Goal: Information Seeking & Learning: Learn about a topic

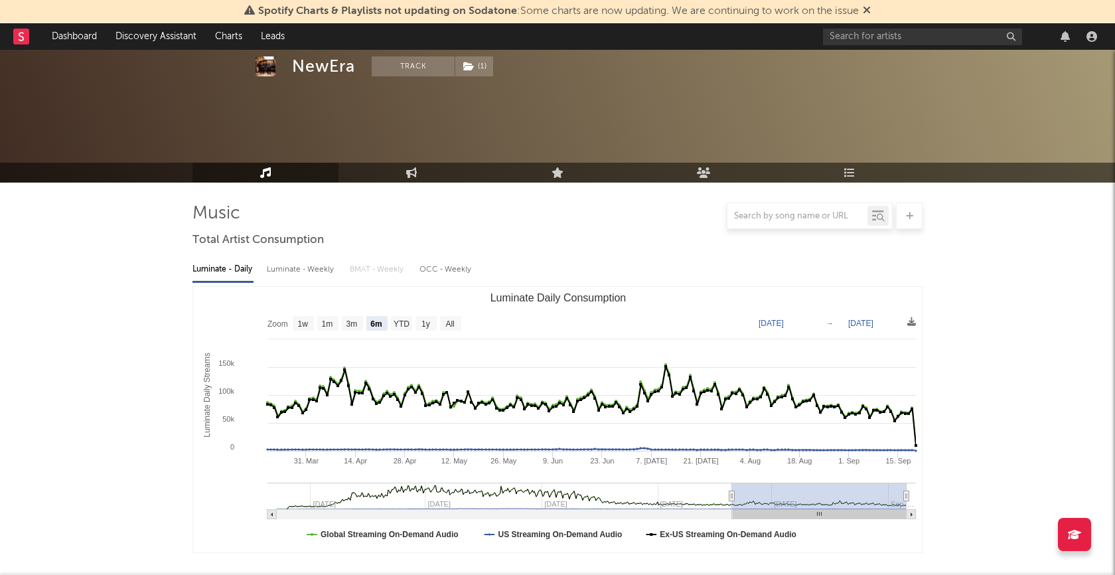
select select "6m"
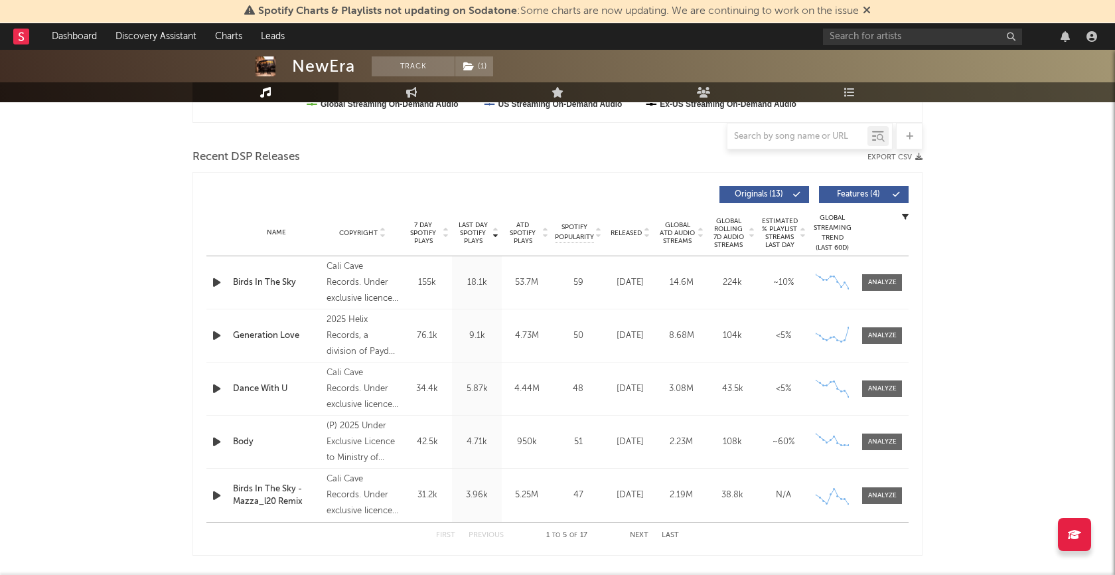
click at [627, 155] on div "Recent DSP Releases Export CSV" at bounding box center [557, 157] width 730 height 23
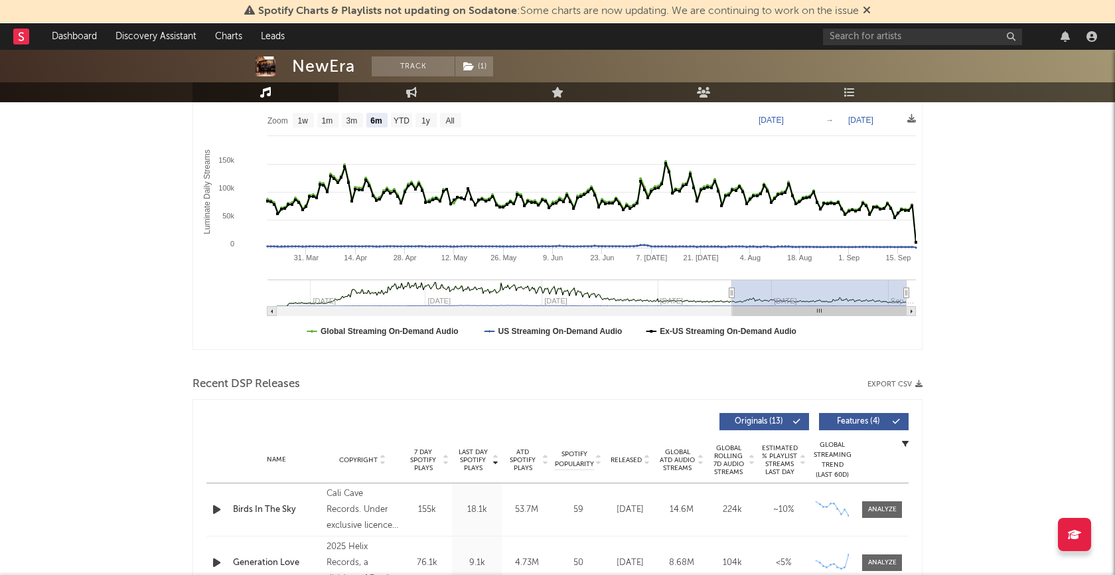
scroll to position [0, 0]
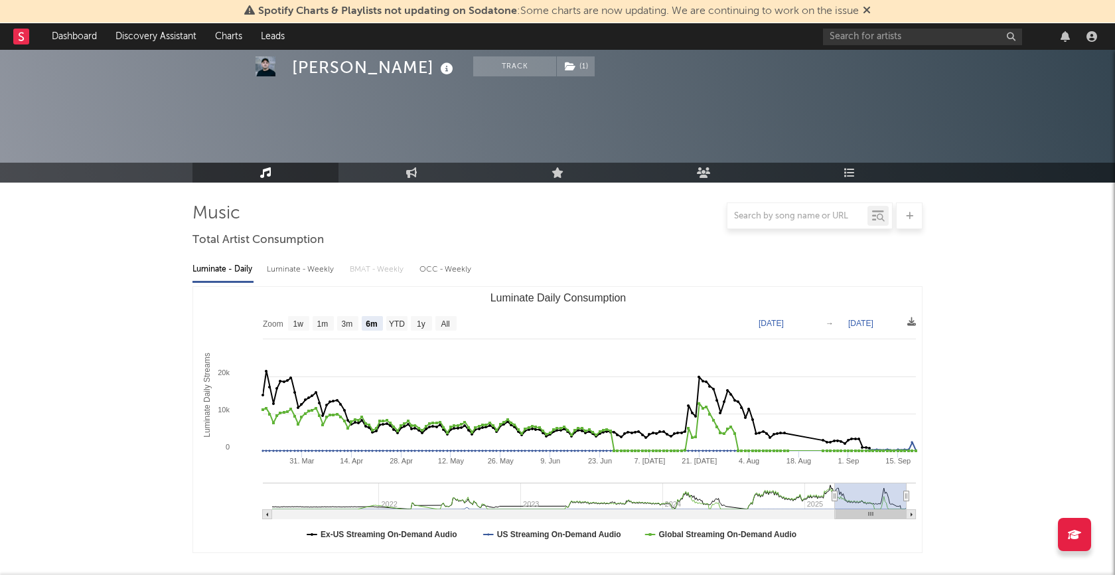
select select "6m"
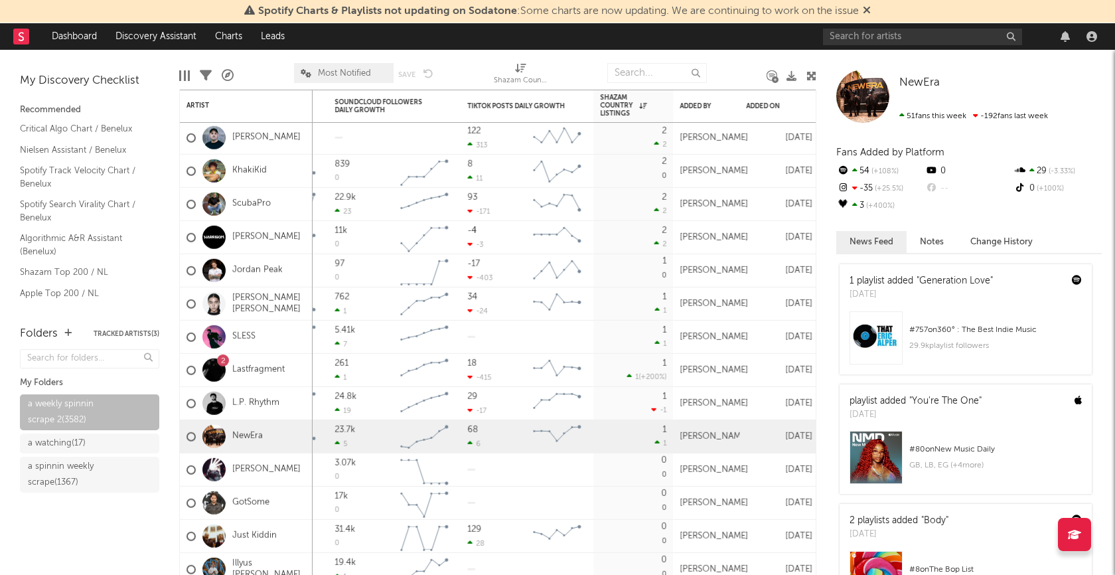
scroll to position [2027, 0]
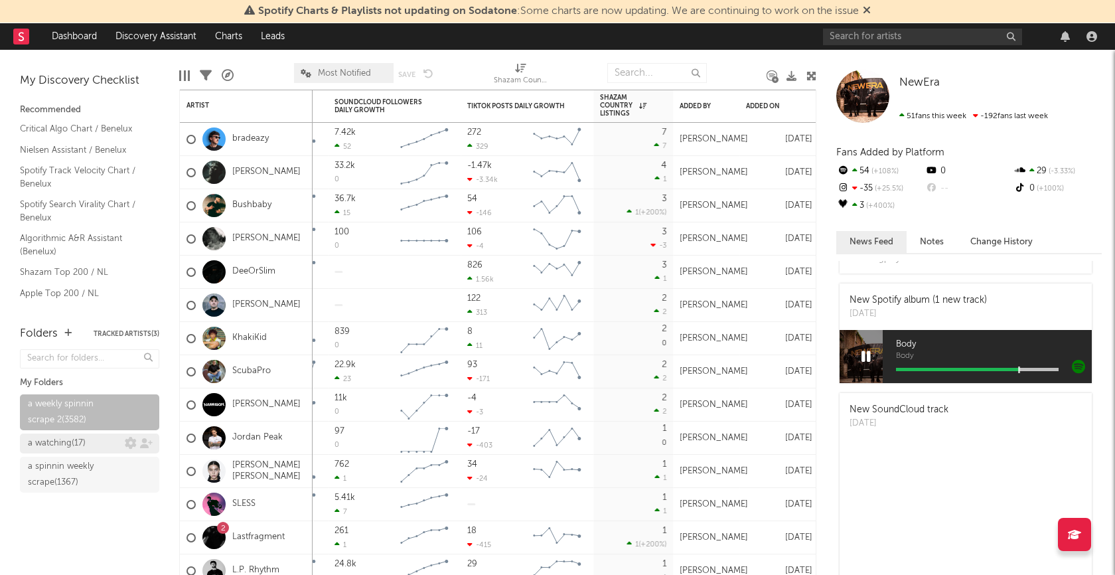
click at [72, 441] on div "a watching ( 17 )" at bounding box center [57, 443] width 58 height 16
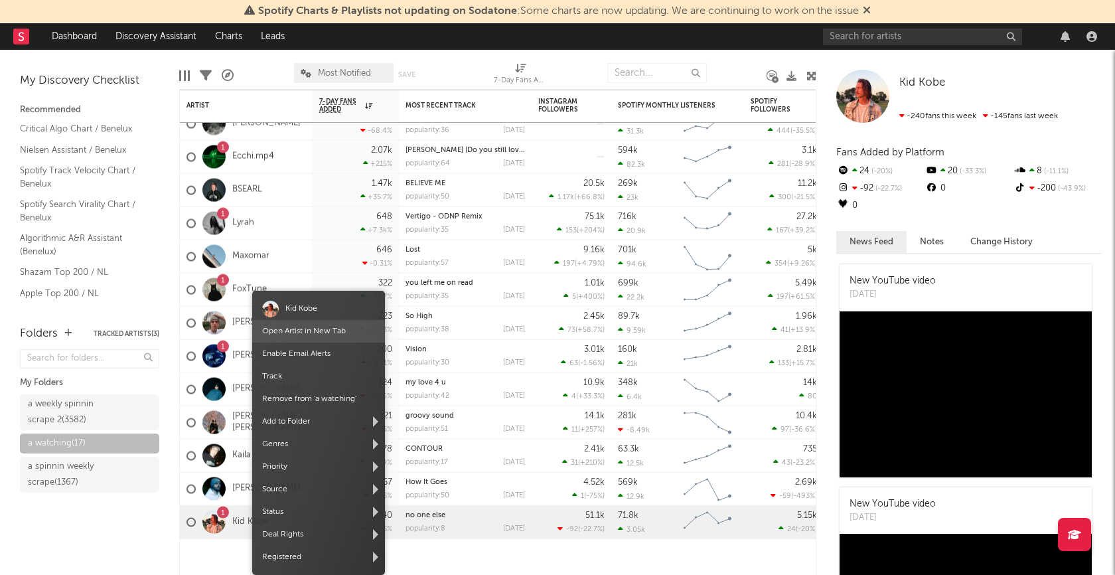
click at [313, 329] on link "Open Artist in New Tab" at bounding box center [304, 331] width 84 height 8
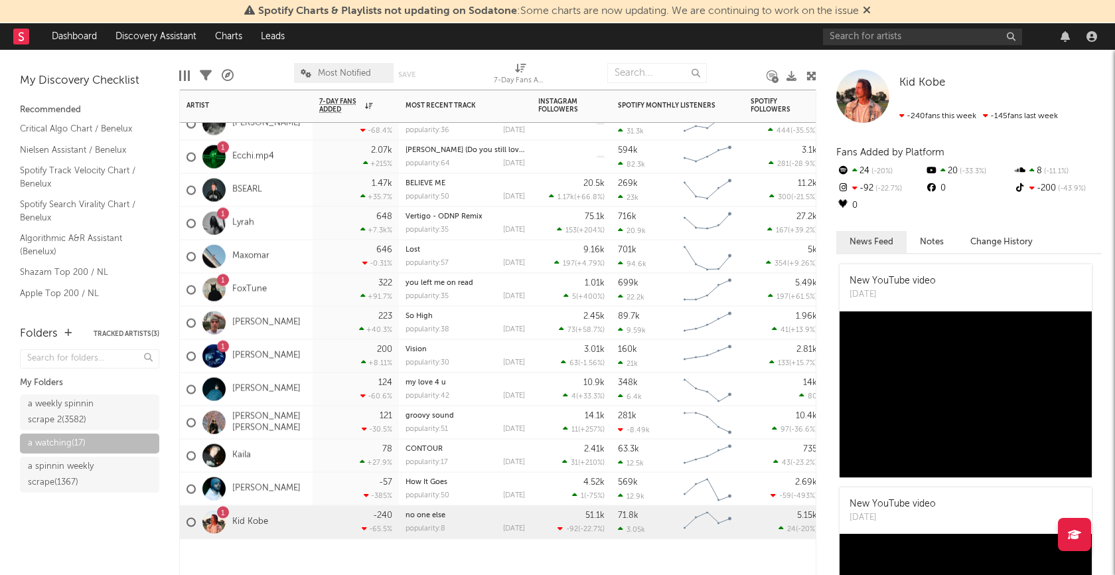
click at [313, 392] on div "124 -60.6 %" at bounding box center [356, 389] width 86 height 33
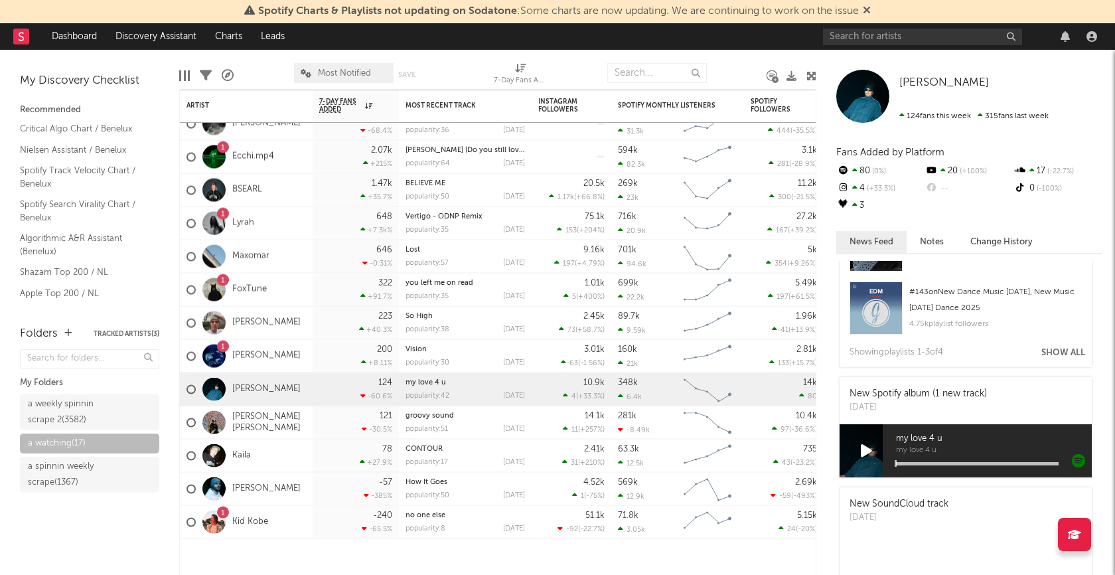
scroll to position [420, 0]
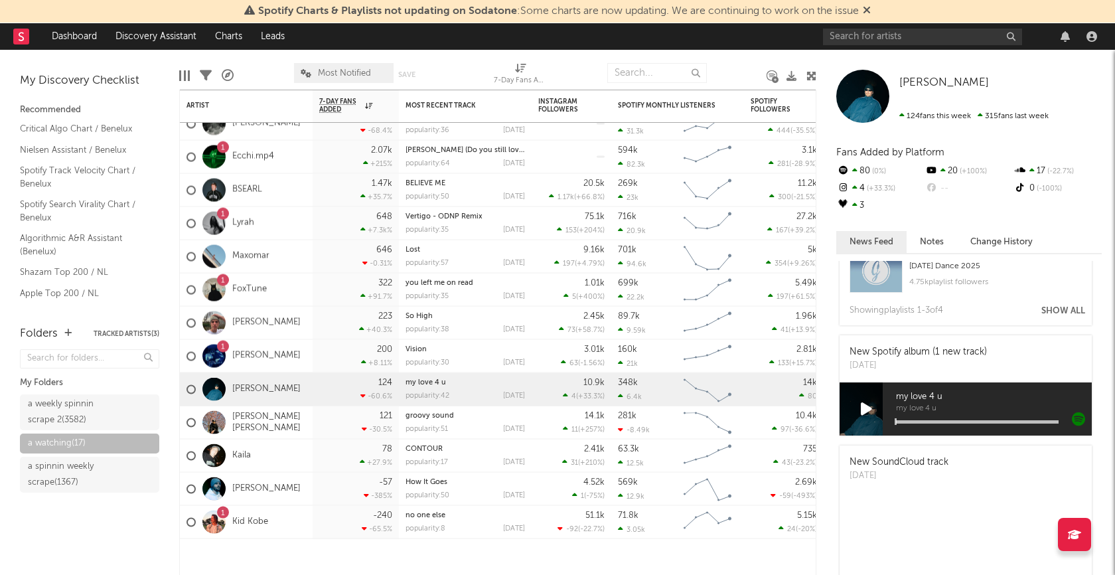
click at [869, 406] on icon at bounding box center [866, 409] width 11 height 15
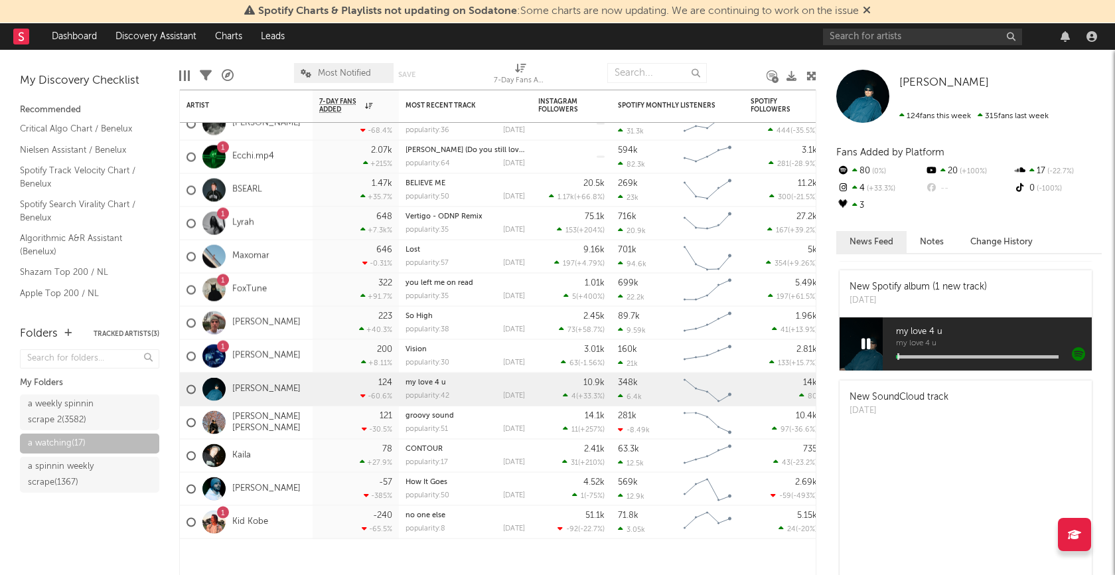
scroll to position [489, 0]
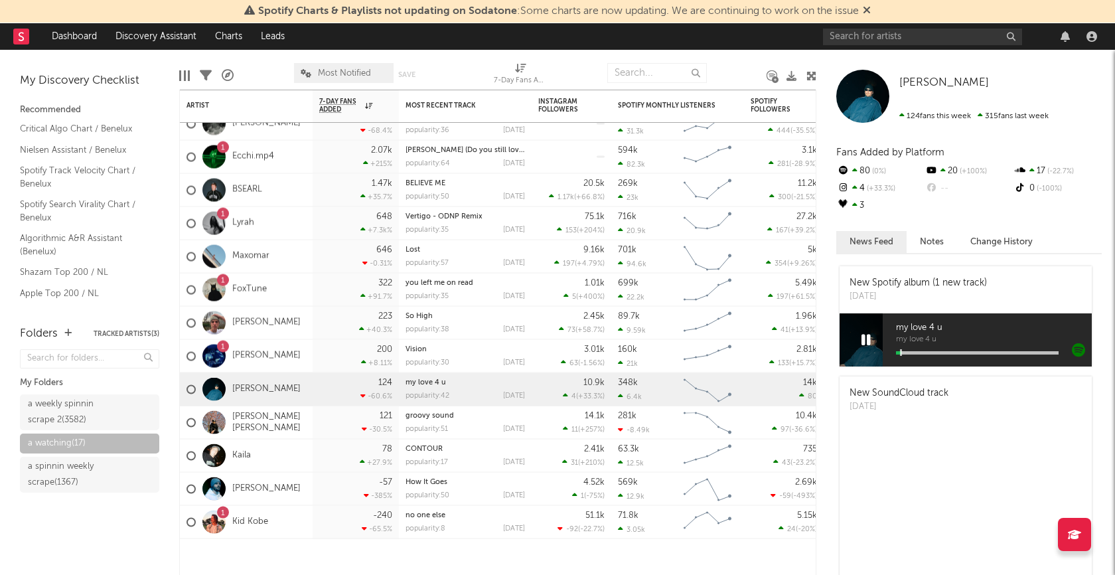
click at [942, 351] on div at bounding box center [977, 352] width 163 height 3
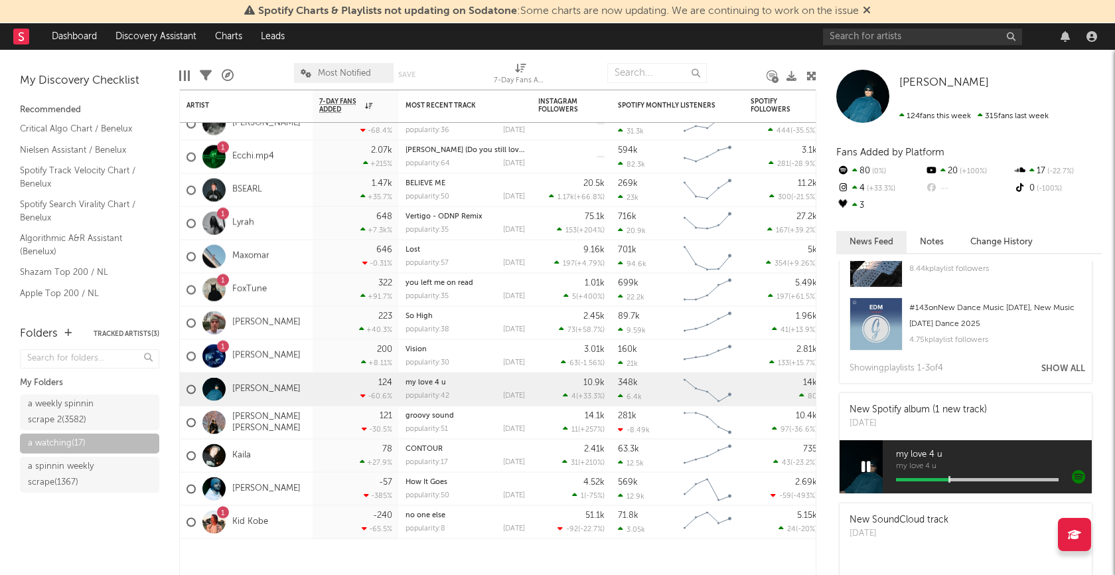
scroll to position [366, 0]
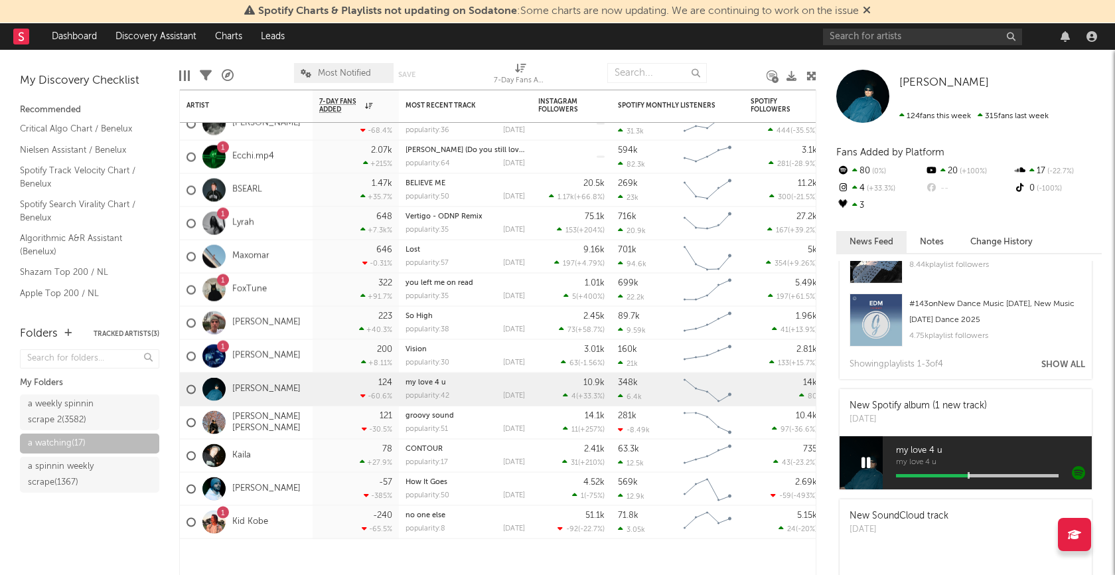
click at [867, 464] on icon at bounding box center [865, 462] width 9 height 15
click at [73, 416] on div "a weekly spinnin scrape 2 ( 3582 )" at bounding box center [75, 412] width 94 height 32
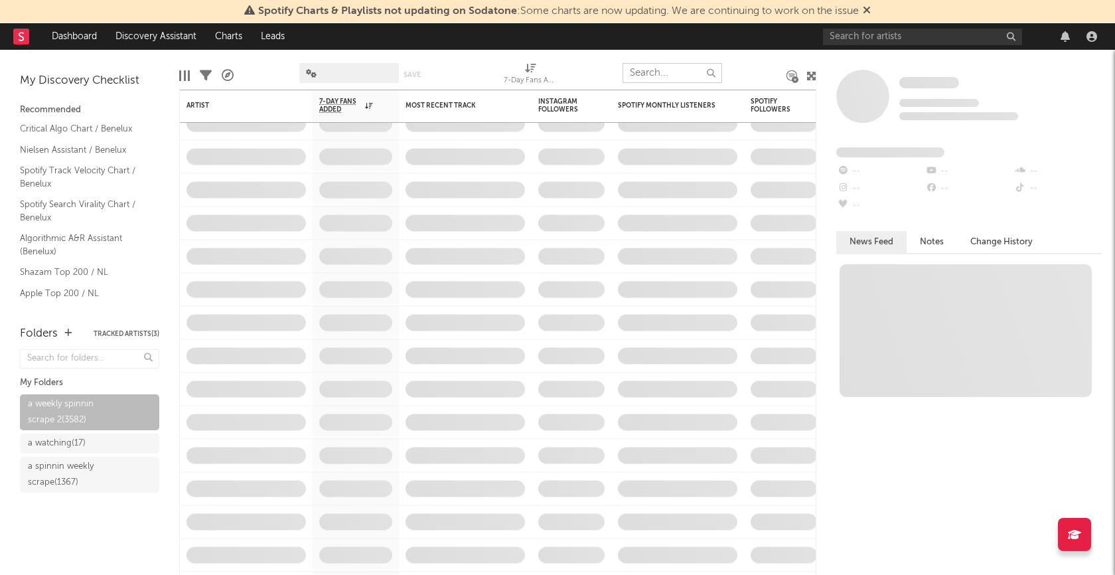
click at [662, 74] on input "text" at bounding box center [673, 73] width 100 height 20
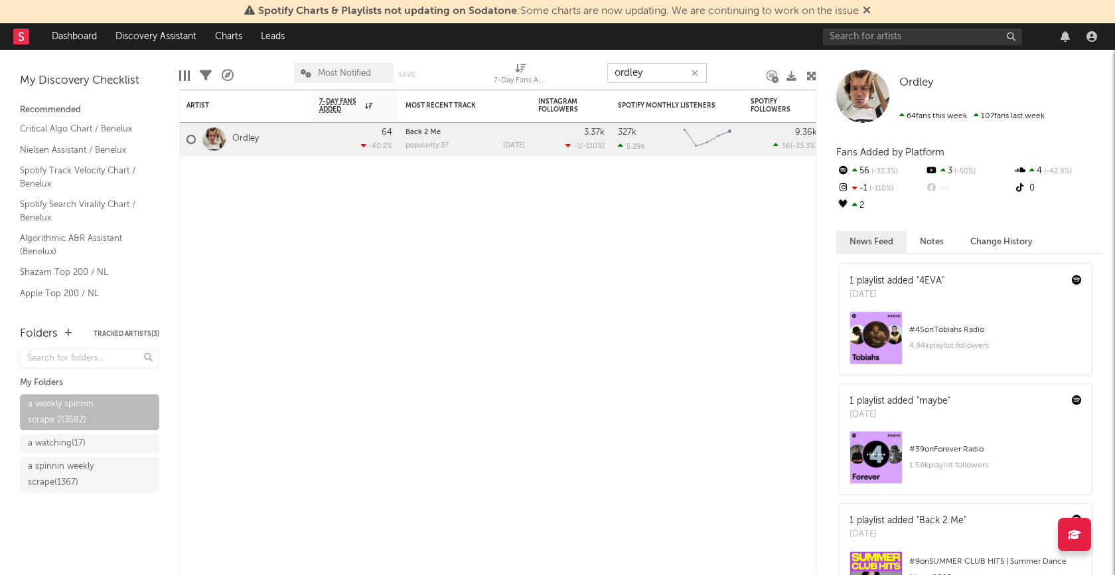
click at [206, 74] on icon at bounding box center [206, 76] width 12 height 12
click at [206, 75] on icon at bounding box center [206, 76] width 12 height 12
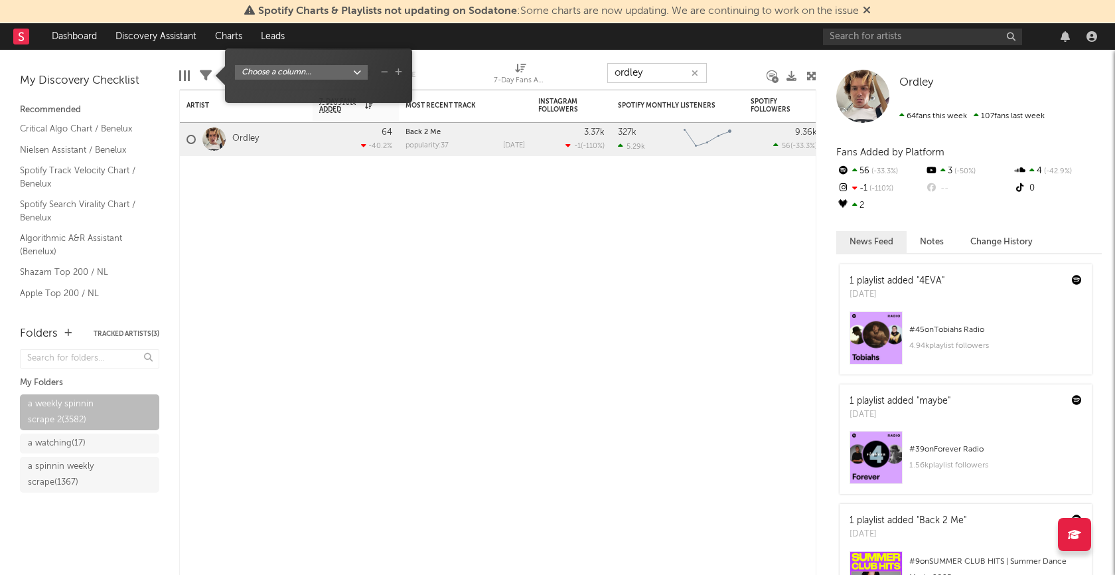
type input "ordley"
click at [492, 287] on div "Artist Notifications 7-Day Fans Added WoW % Change Most Recent Track Popularity…" at bounding box center [497, 332] width 637 height 485
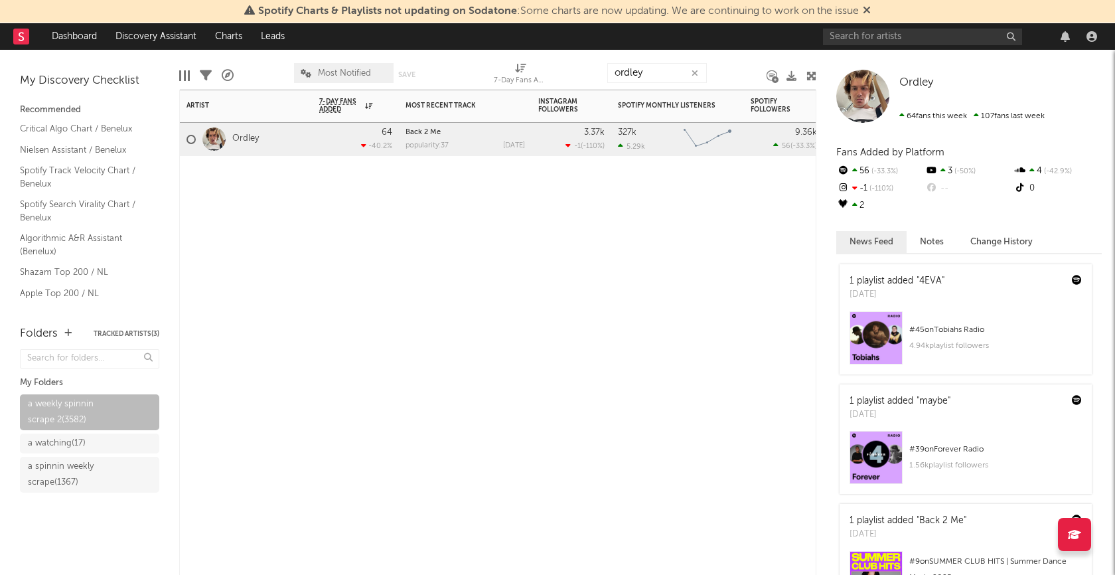
click at [694, 70] on icon "button" at bounding box center [695, 73] width 7 height 9
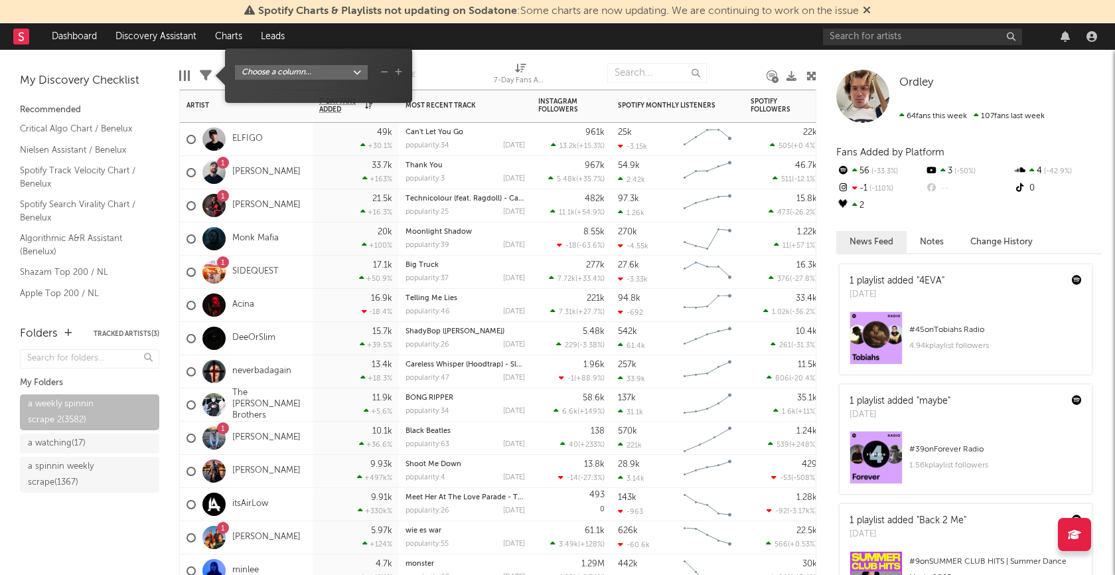
click at [207, 76] on icon at bounding box center [206, 76] width 12 height 12
click at [331, 75] on body "Spotify Charts & Playlists not updating on Sodatone : Some charts are now updat…" at bounding box center [557, 287] width 1115 height 575
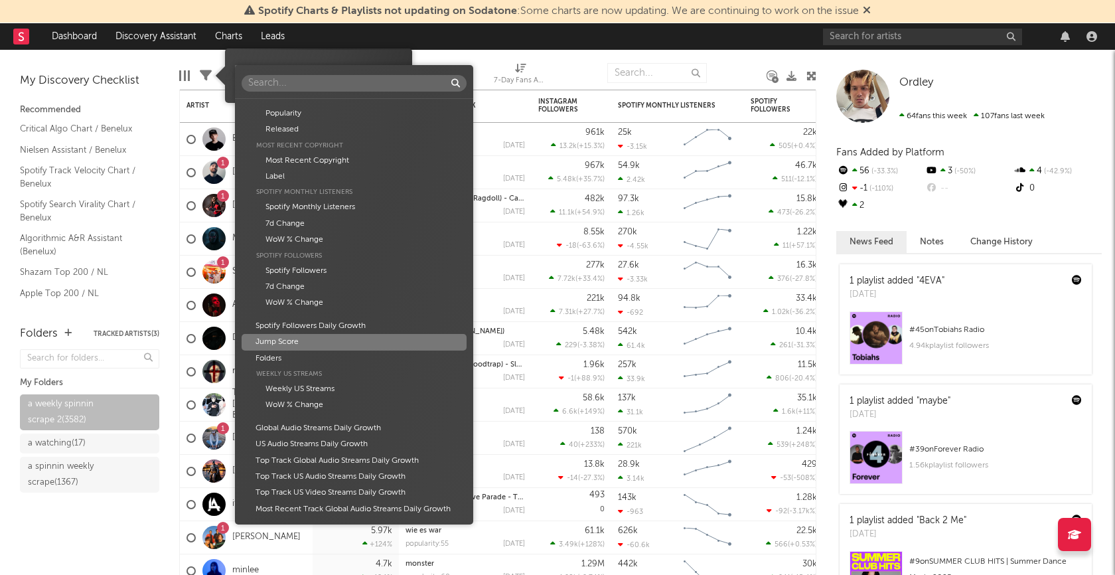
scroll to position [428, 0]
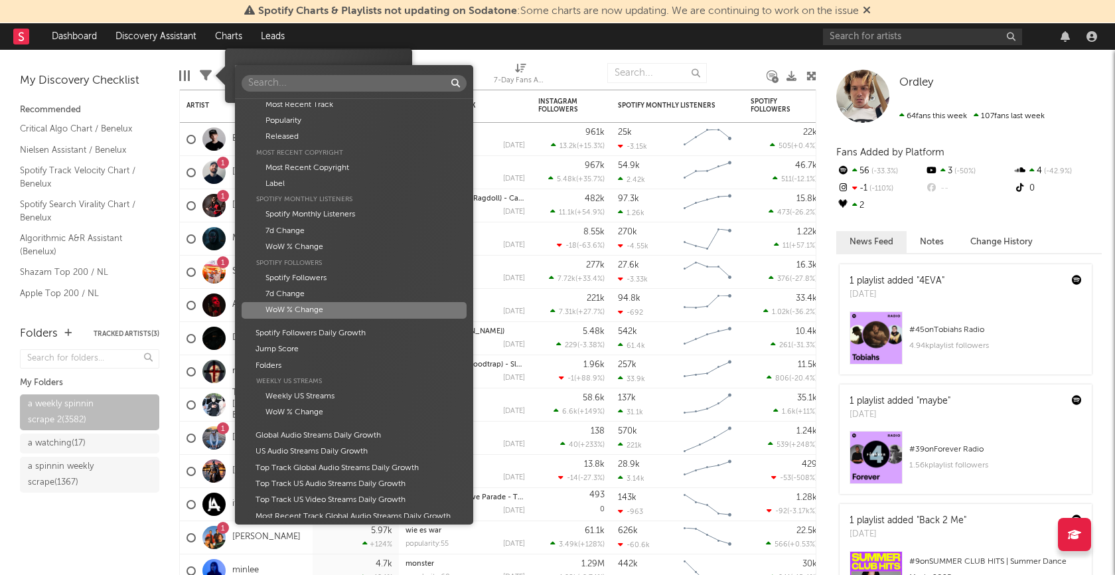
click at [327, 305] on div "WoW % Change" at bounding box center [354, 310] width 225 height 16
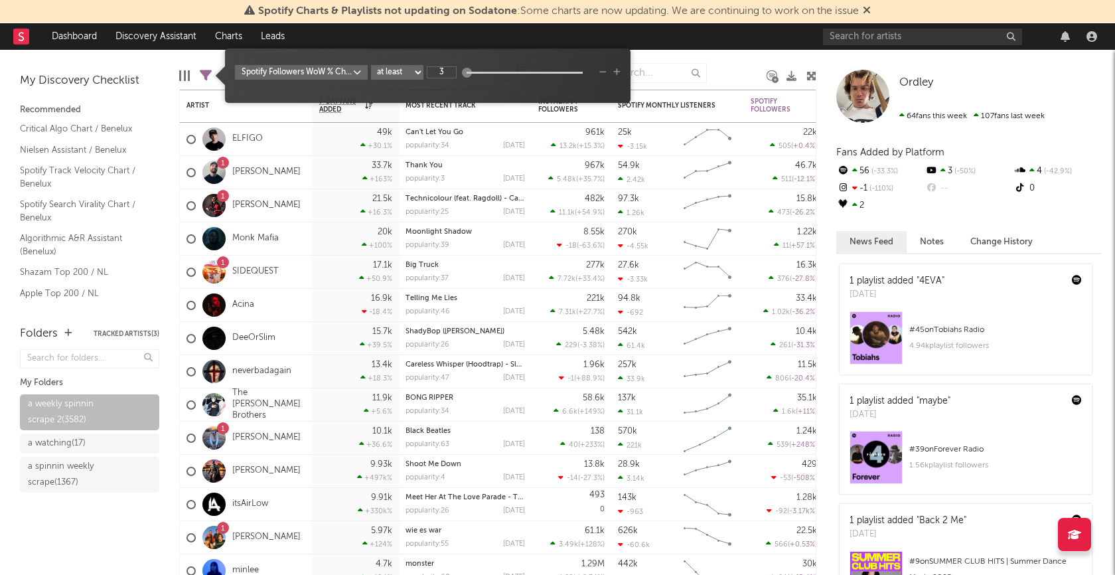
scroll to position [0, 0]
type input "30%"
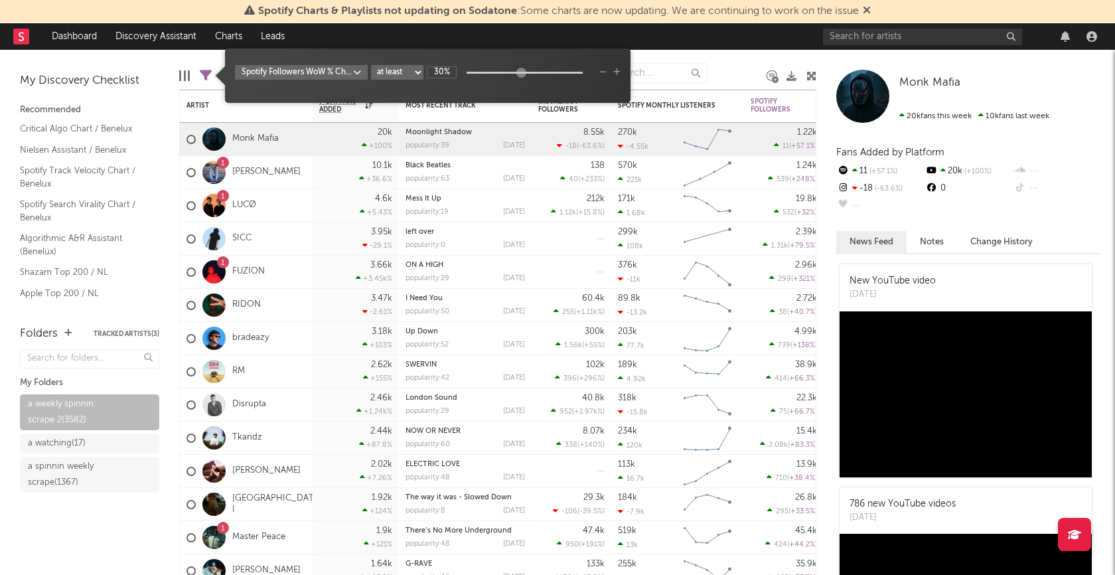
click at [731, 66] on div at bounding box center [737, 72] width 40 height 33
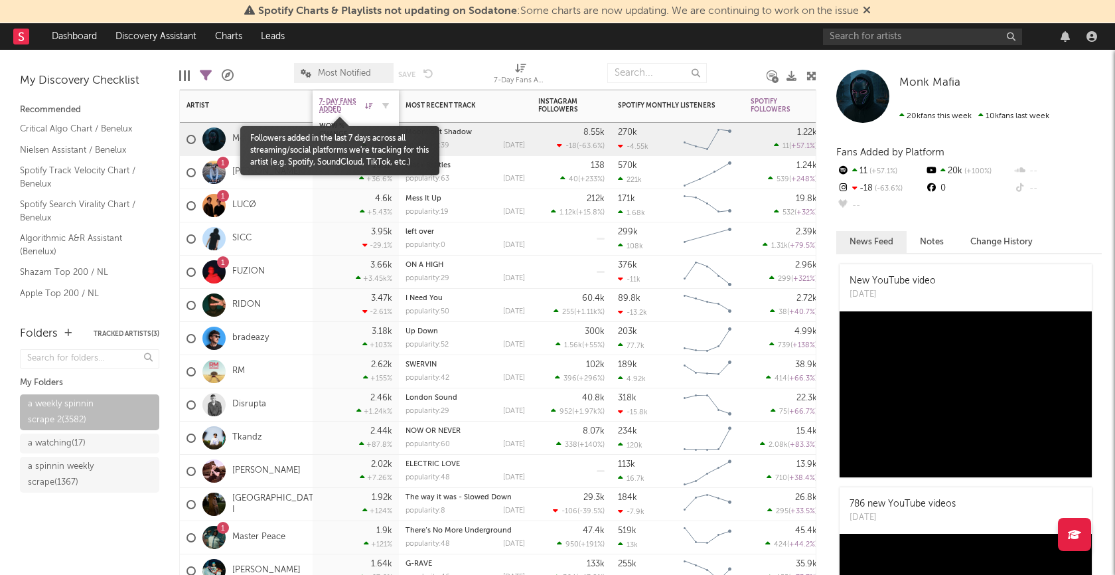
click at [332, 104] on span "7-Day Fans Added" at bounding box center [340, 106] width 42 height 16
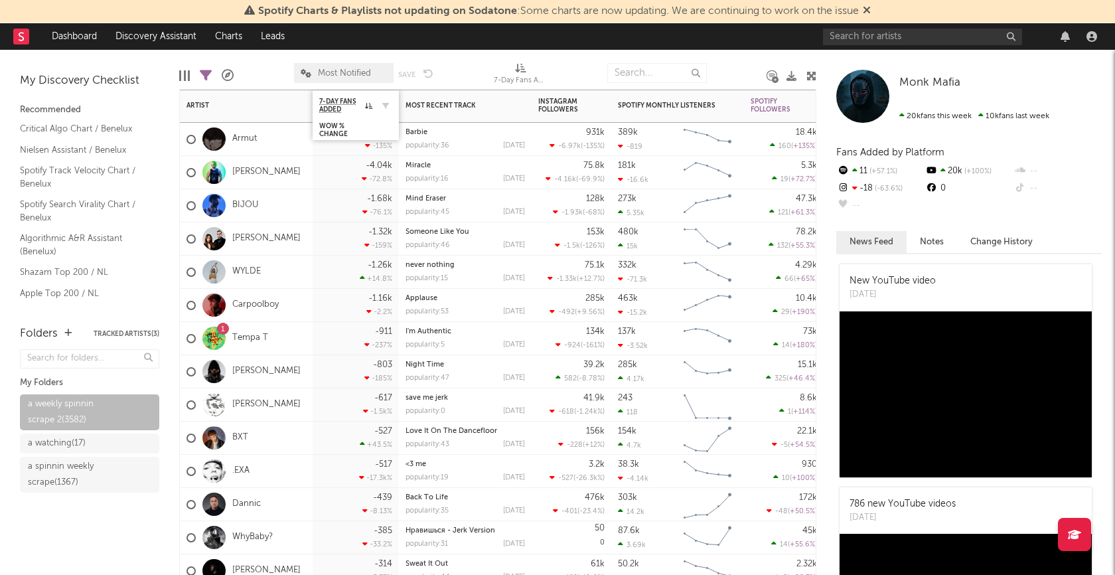
click at [333, 96] on div "7-Day Fans Added" at bounding box center [355, 105] width 73 height 26
click at [336, 98] on span "7-Day Fans Added" at bounding box center [340, 106] width 42 height 16
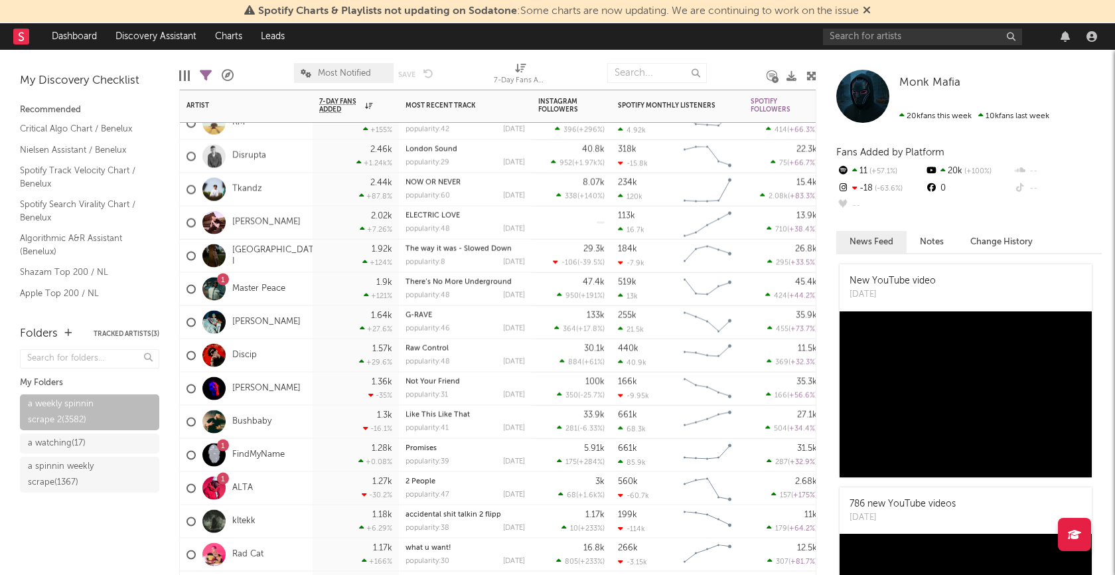
click at [287, 226] on div "AVELLO" at bounding box center [246, 222] width 133 height 33
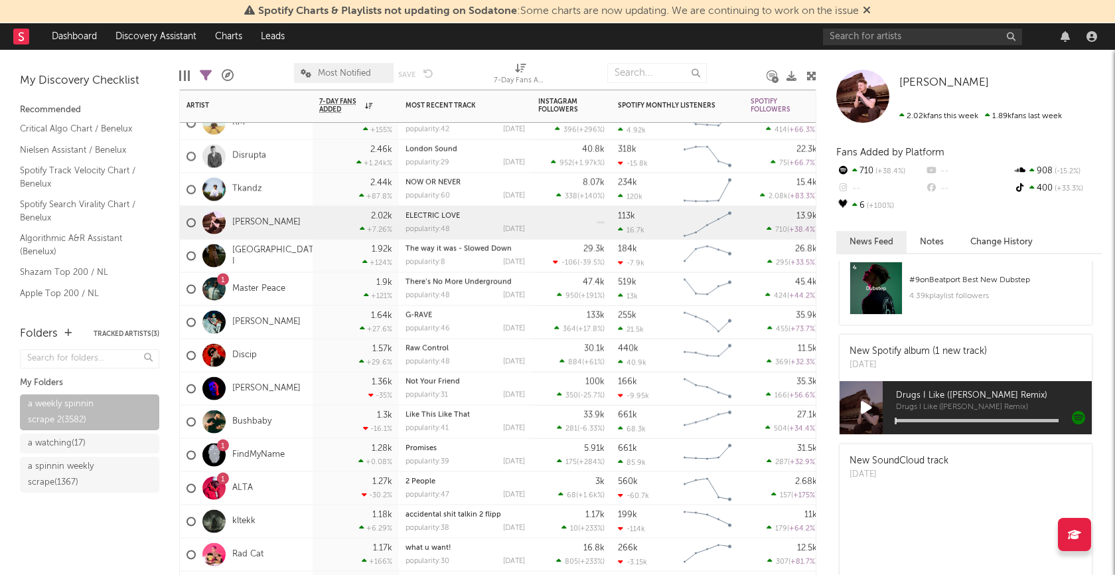
scroll to position [150, 0]
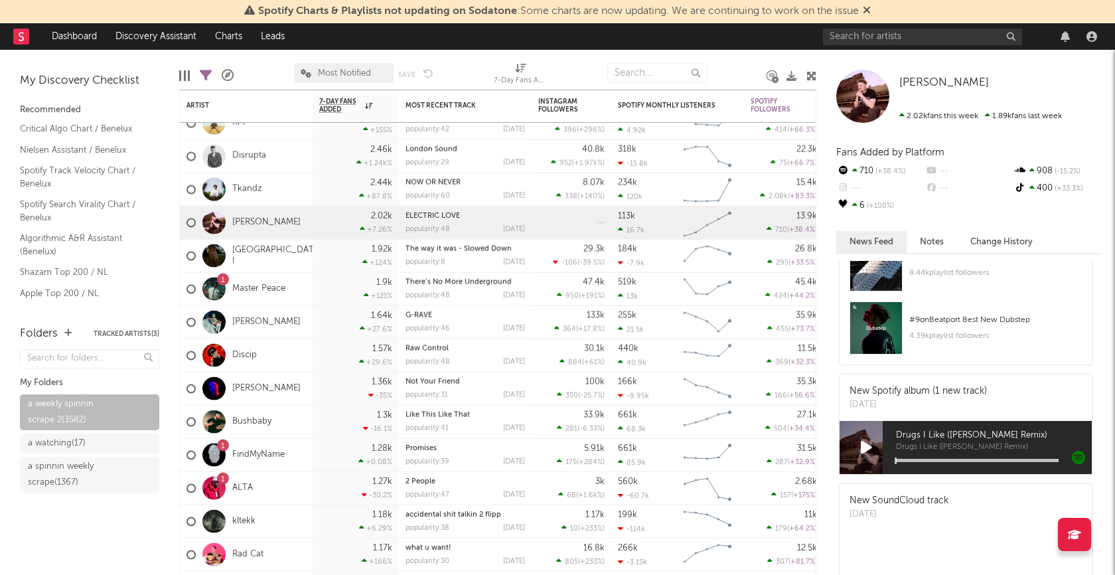
click at [861, 440] on icon at bounding box center [866, 447] width 11 height 15
click at [950, 459] on div at bounding box center [977, 460] width 163 height 3
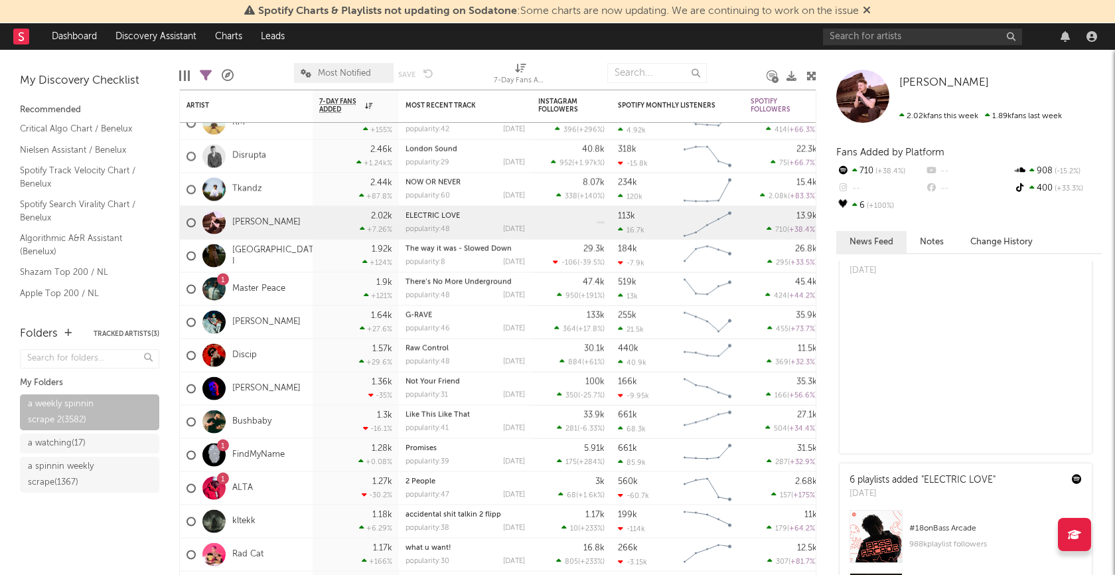
scroll to position [196, 0]
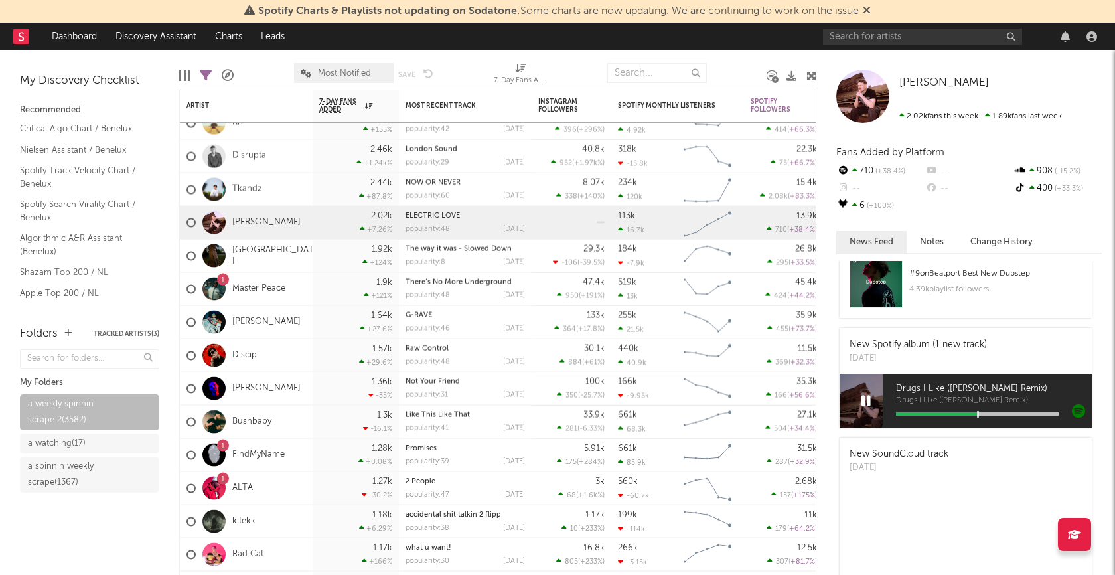
click at [866, 394] on icon at bounding box center [865, 401] width 9 height 15
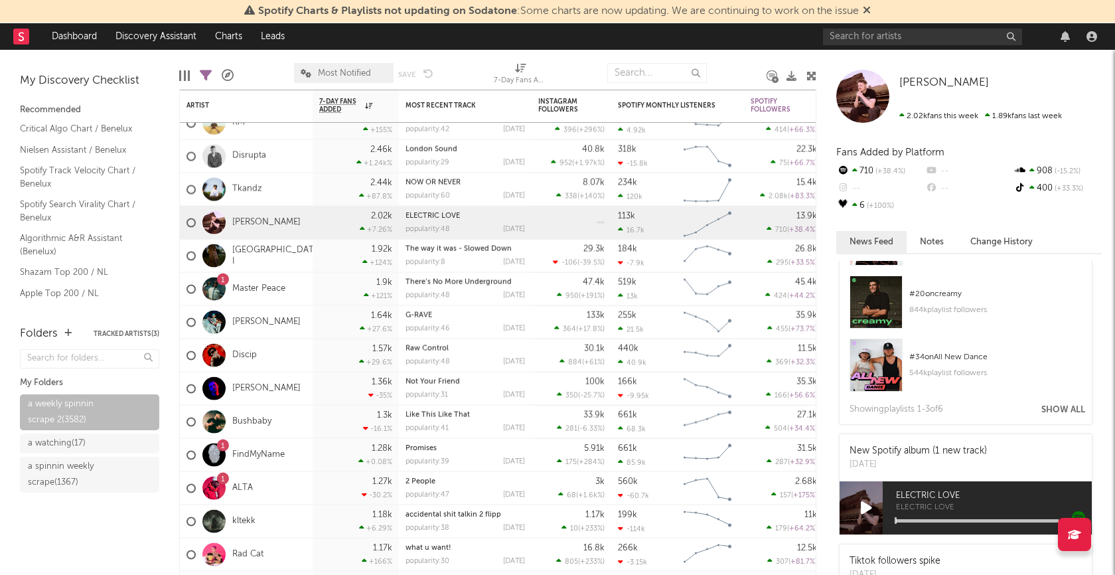
scroll to position [696, 0]
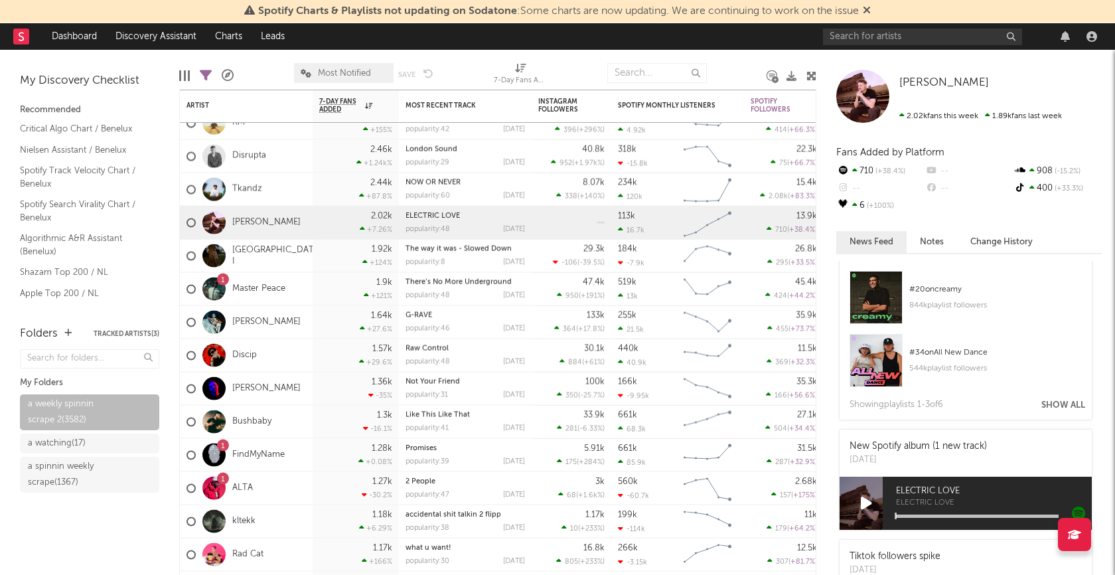
click at [863, 479] on div at bounding box center [866, 503] width 53 height 53
click at [867, 496] on icon at bounding box center [866, 503] width 11 height 15
click at [946, 514] on div at bounding box center [977, 515] width 163 height 3
click at [863, 496] on icon at bounding box center [865, 503] width 9 height 15
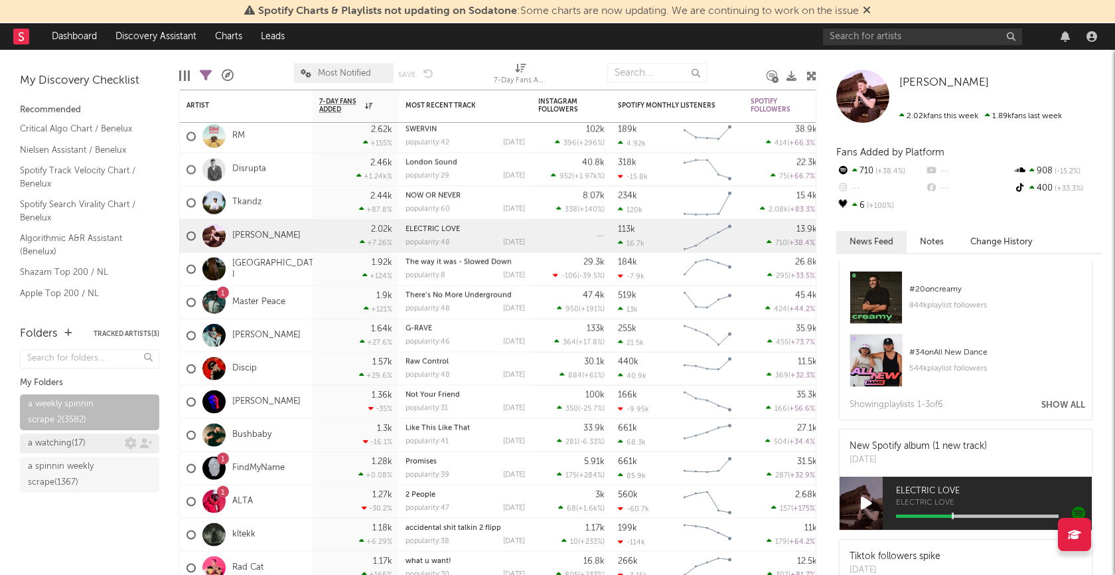
click at [102, 445] on div "a watching ( 17 )" at bounding box center [76, 443] width 97 height 16
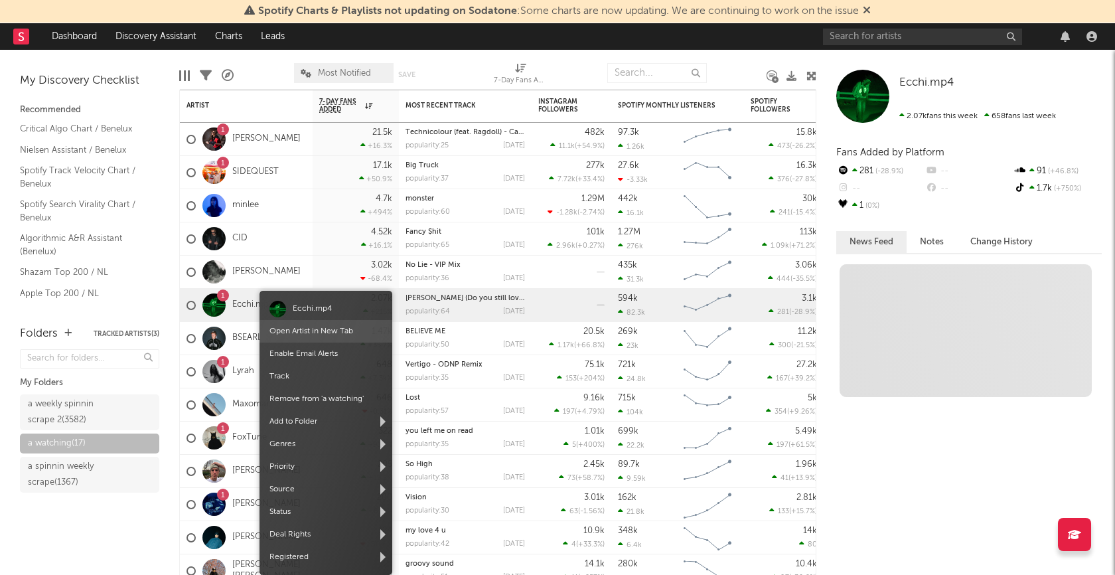
click at [295, 331] on link "Open Artist in New Tab" at bounding box center [311, 331] width 84 height 8
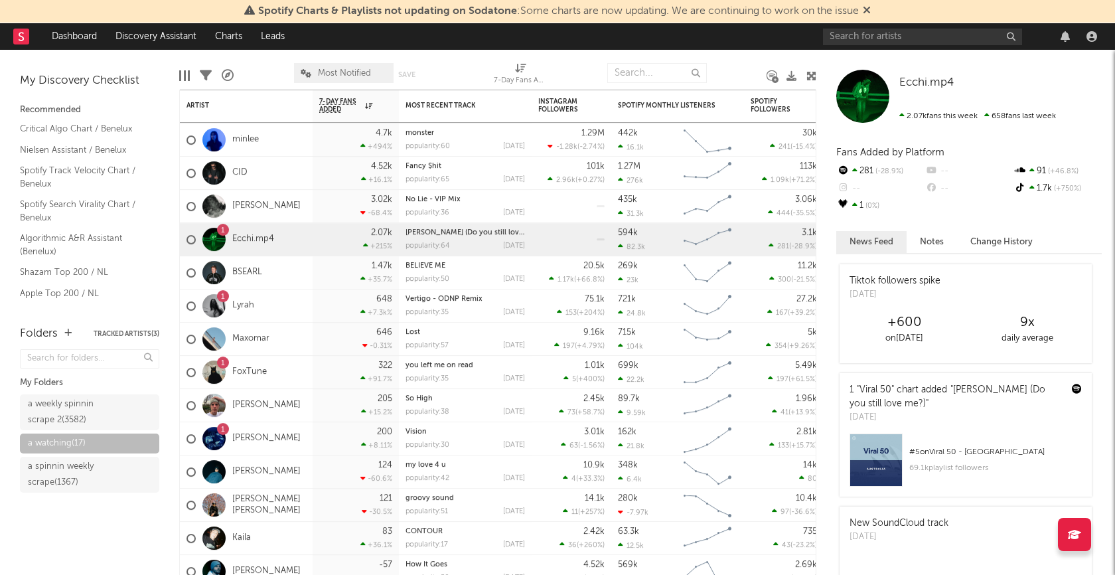
click at [202, 74] on icon at bounding box center [206, 76] width 12 height 12
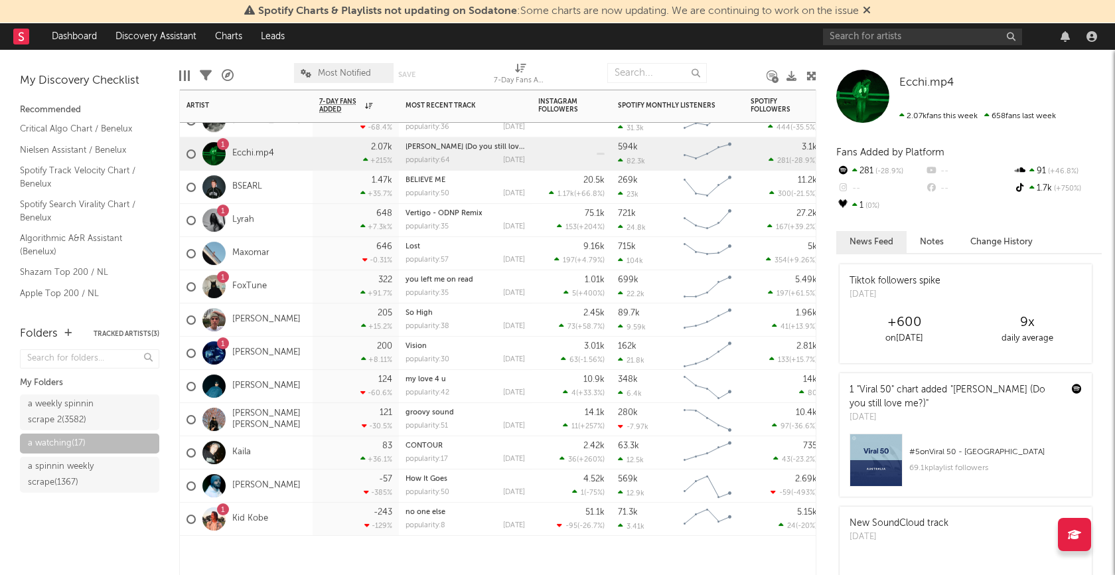
click at [297, 450] on div "Kaila" at bounding box center [246, 452] width 133 height 33
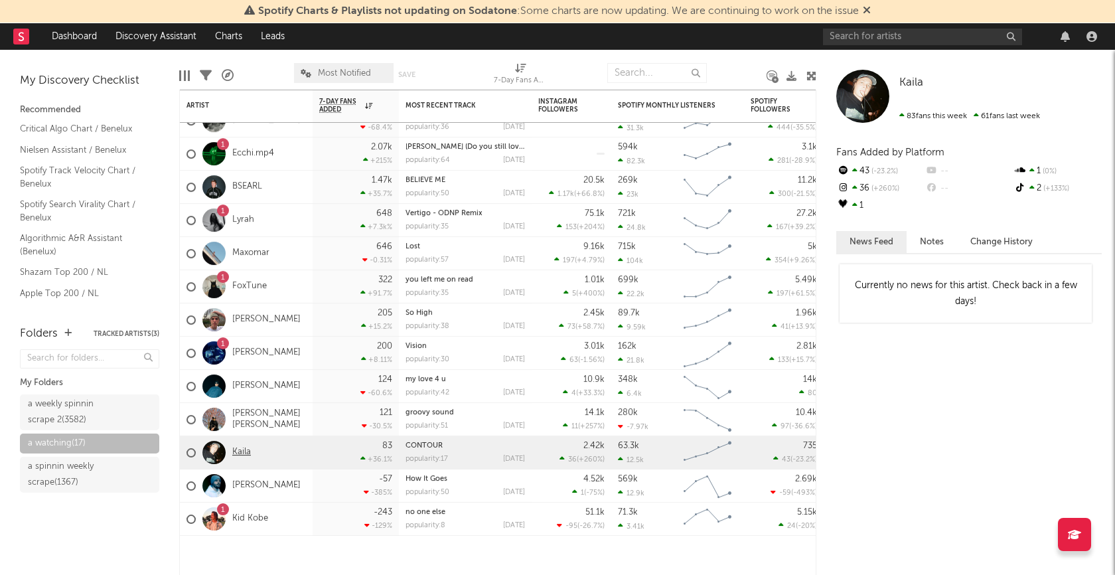
click at [236, 451] on link "Kaila" at bounding box center [241, 452] width 19 height 11
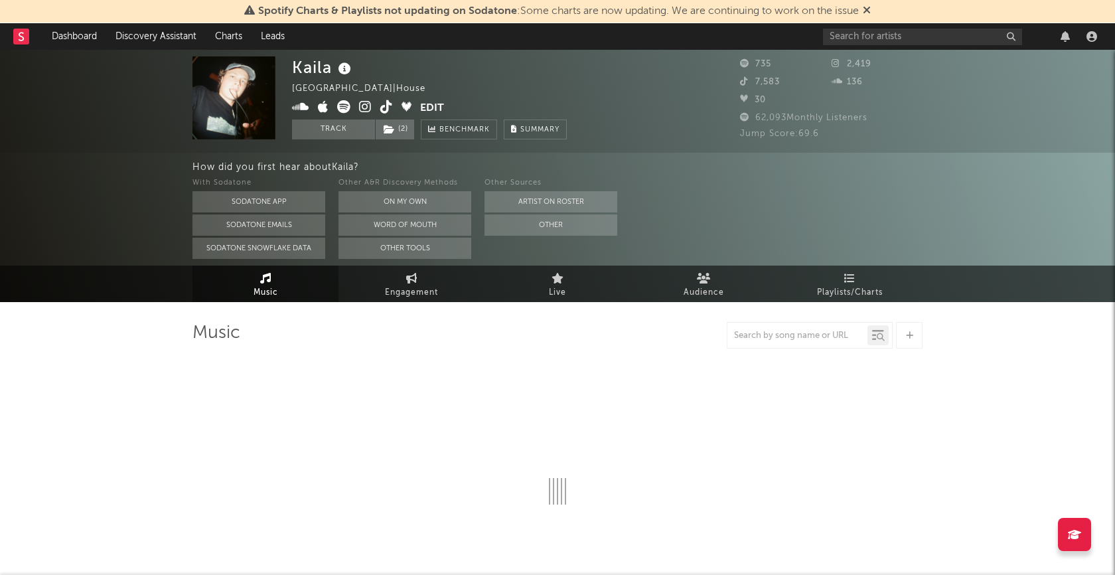
select select "1w"
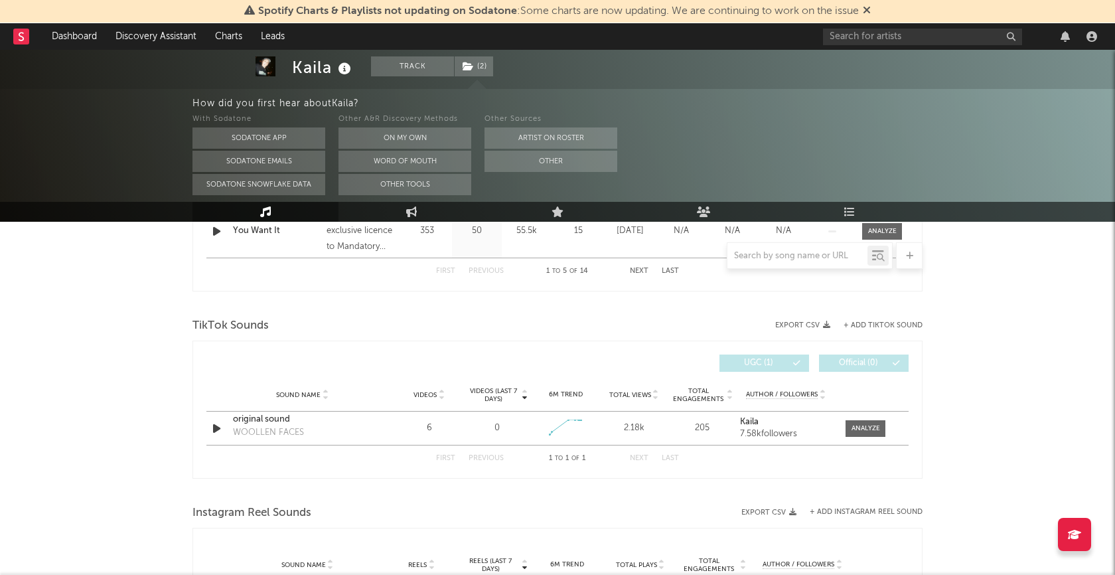
scroll to position [814, 0]
click at [219, 424] on icon "button" at bounding box center [217, 427] width 14 height 17
click at [553, 562] on div "00:00 00:17" at bounding box center [557, 558] width 232 height 33
click at [557, 556] on div "00:01 00:17" at bounding box center [557, 558] width 232 height 33
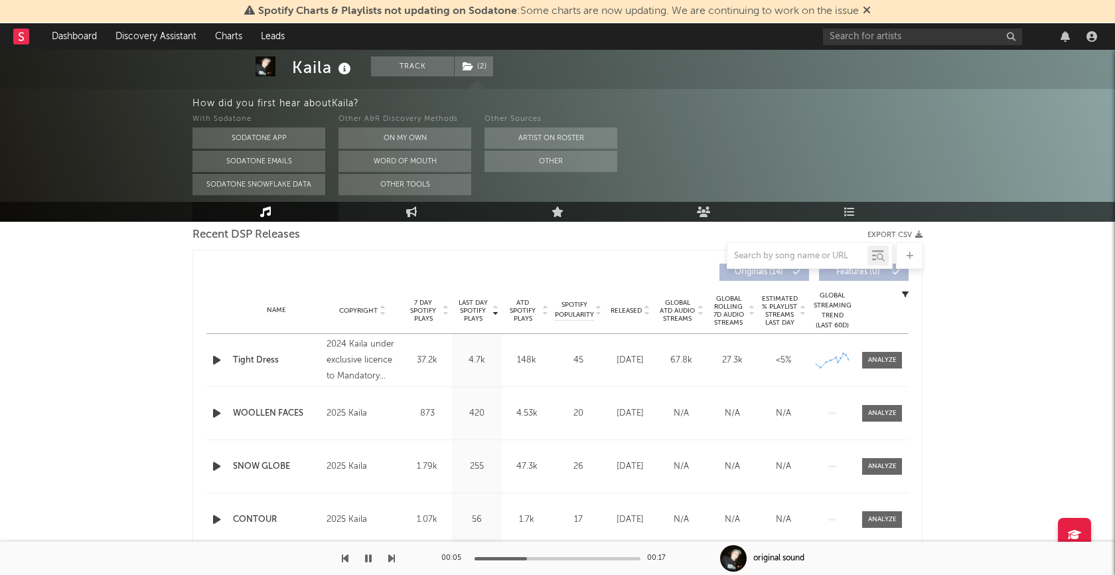
scroll to position [518, 0]
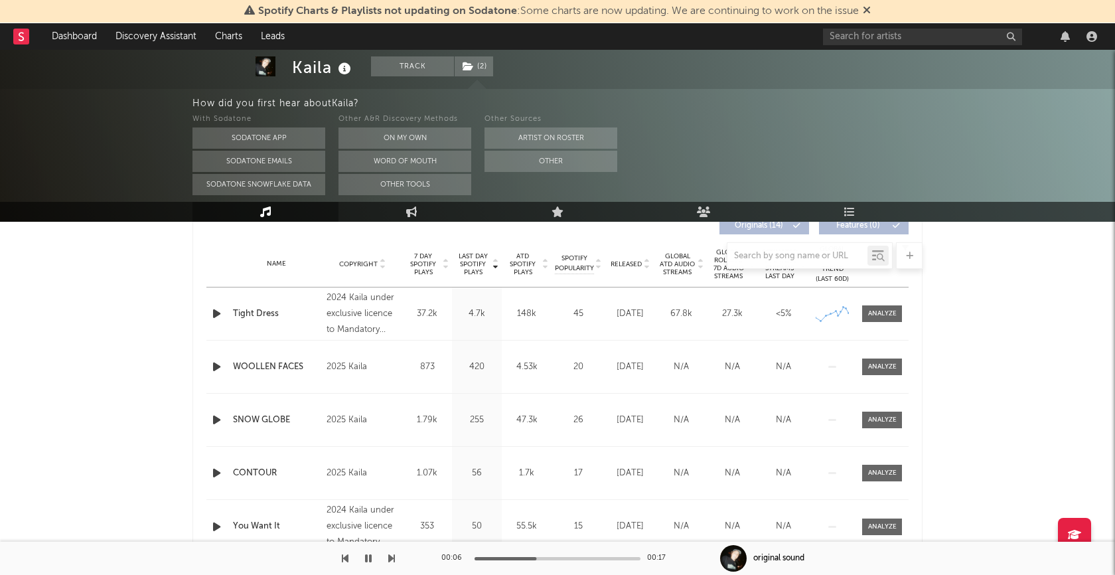
click at [212, 312] on icon "button" at bounding box center [217, 313] width 14 height 17
click at [366, 560] on icon "button" at bounding box center [368, 558] width 7 height 11
click at [215, 368] on icon "button" at bounding box center [217, 366] width 14 height 17
click at [569, 558] on div at bounding box center [558, 558] width 166 height 3
click at [368, 560] on icon "button" at bounding box center [368, 558] width 7 height 11
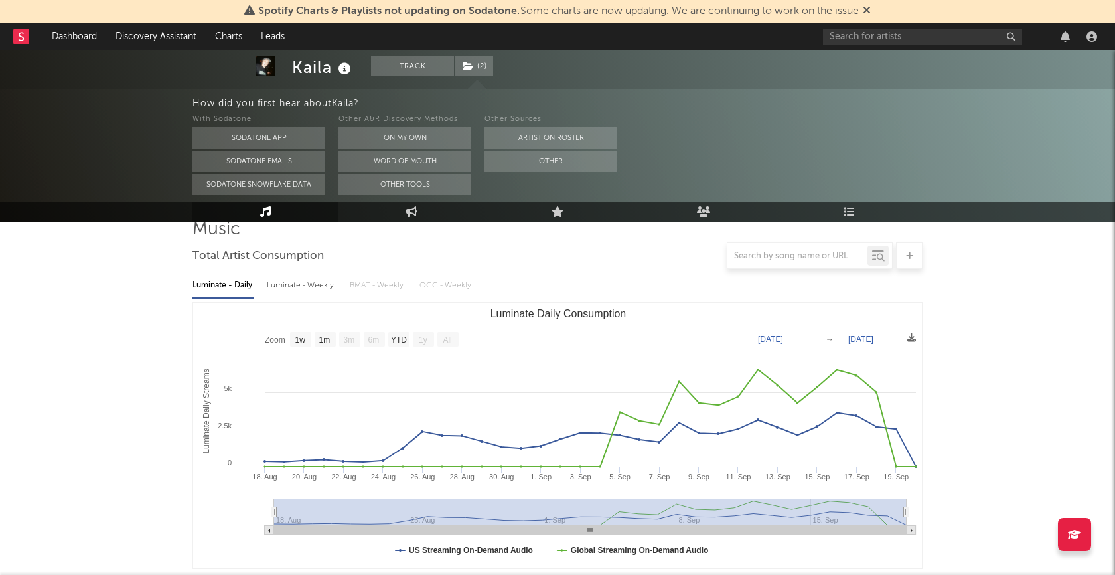
scroll to position [0, 0]
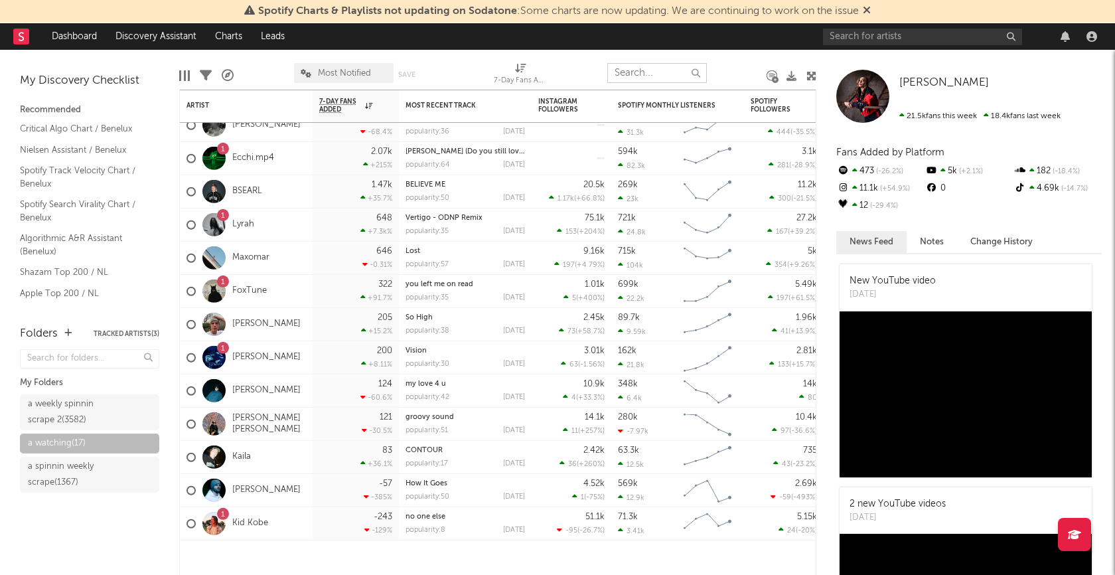
click at [646, 70] on input "text" at bounding box center [657, 73] width 100 height 20
click at [54, 402] on div "a weekly spinnin scrape 2 ( 3582 )" at bounding box center [75, 412] width 94 height 32
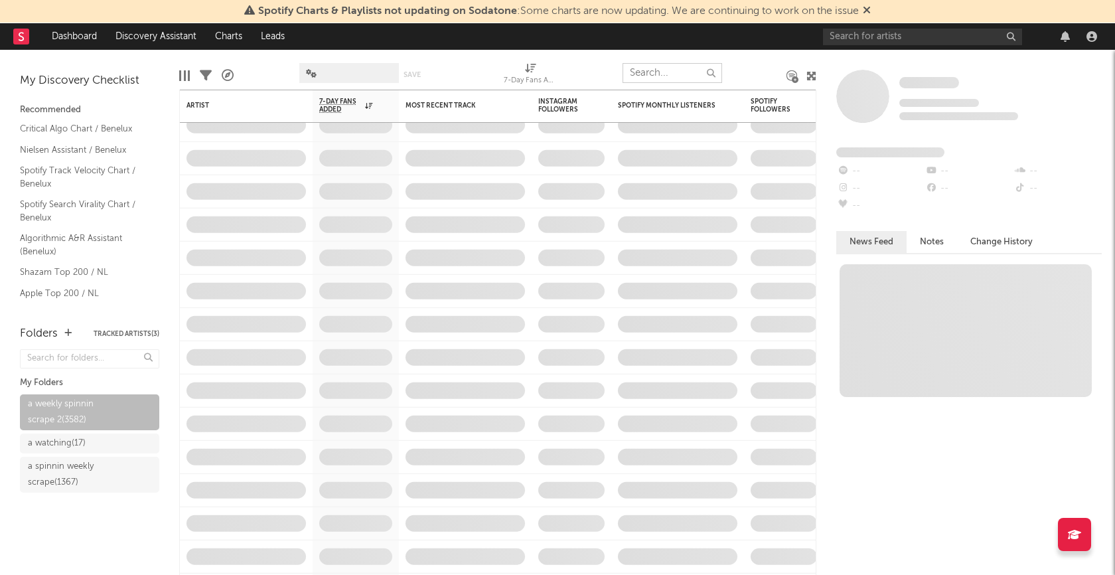
click at [646, 76] on input "text" at bounding box center [673, 73] width 100 height 20
type input "sutton"
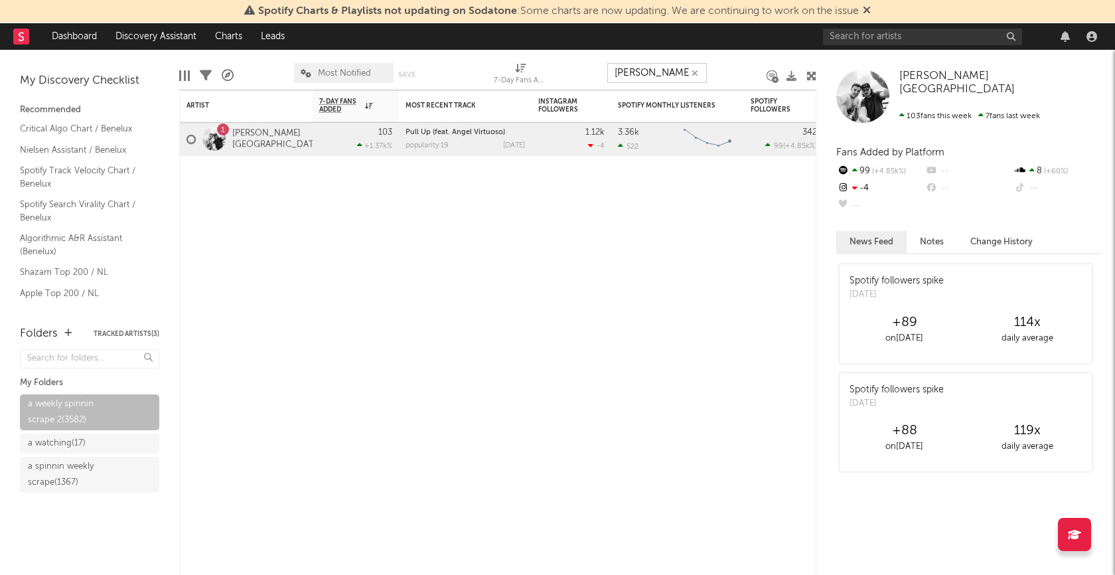
click at [696, 74] on icon "button" at bounding box center [695, 73] width 7 height 9
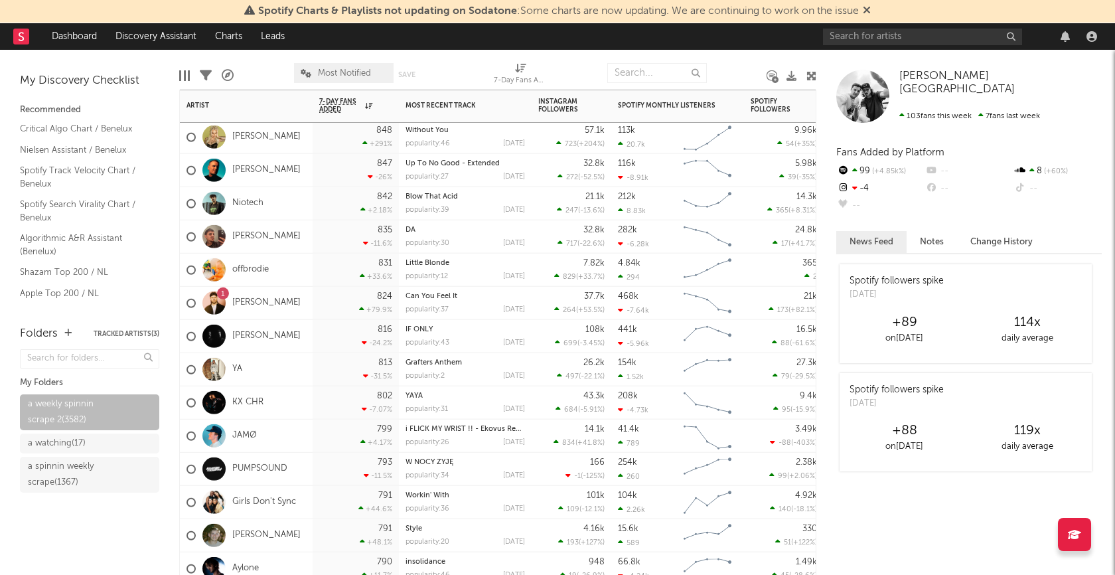
click at [299, 364] on div "YA" at bounding box center [246, 369] width 133 height 33
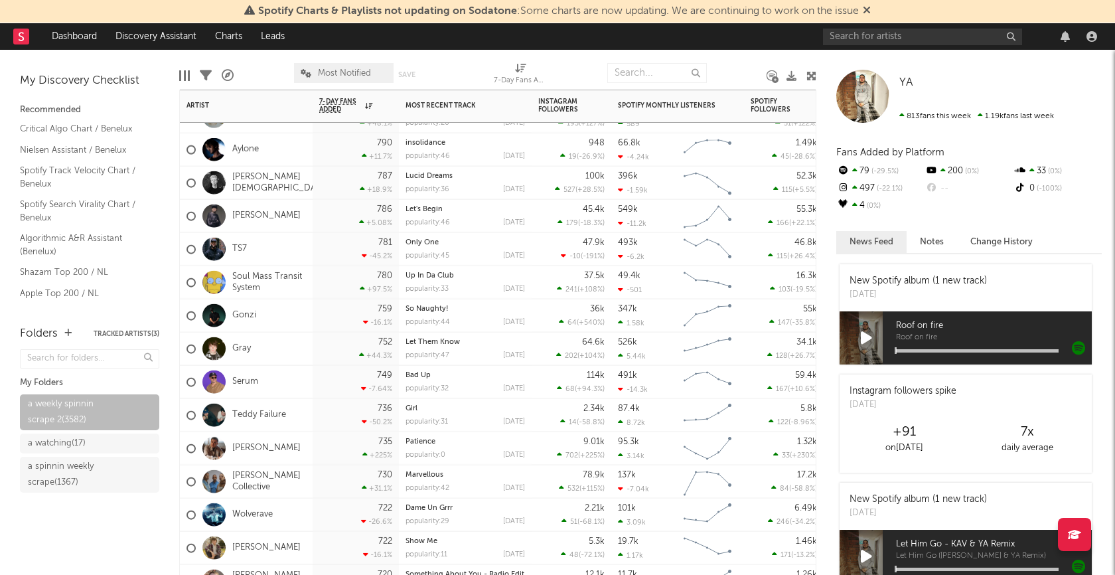
click at [271, 357] on div "Gray" at bounding box center [246, 349] width 133 height 33
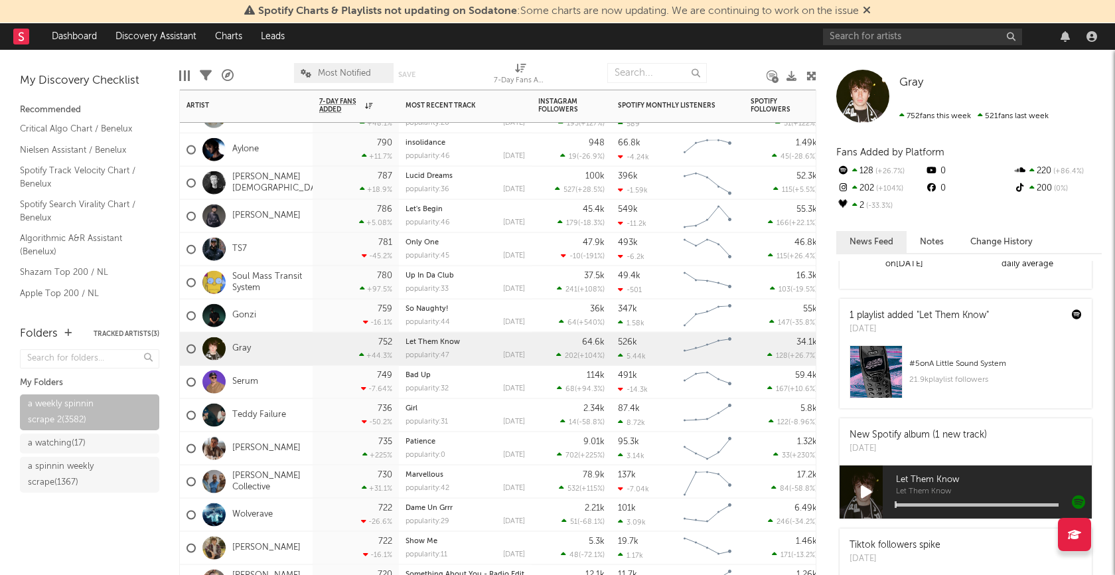
scroll to position [885, 0]
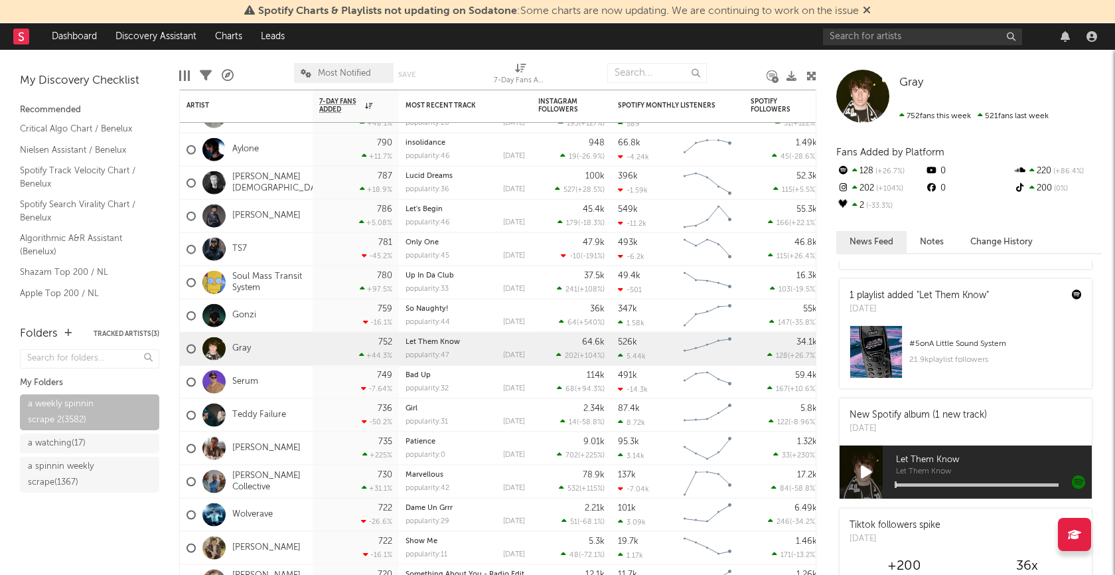
click at [867, 474] on icon at bounding box center [866, 472] width 11 height 15
click at [870, 474] on icon at bounding box center [865, 472] width 9 height 15
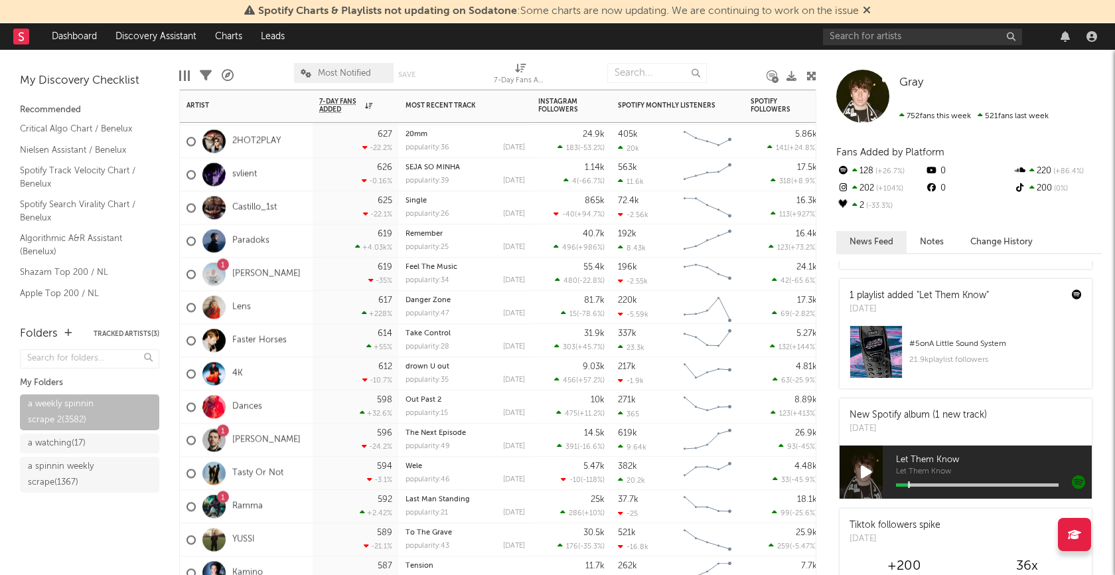
click at [279, 375] on div "4K" at bounding box center [246, 373] width 133 height 33
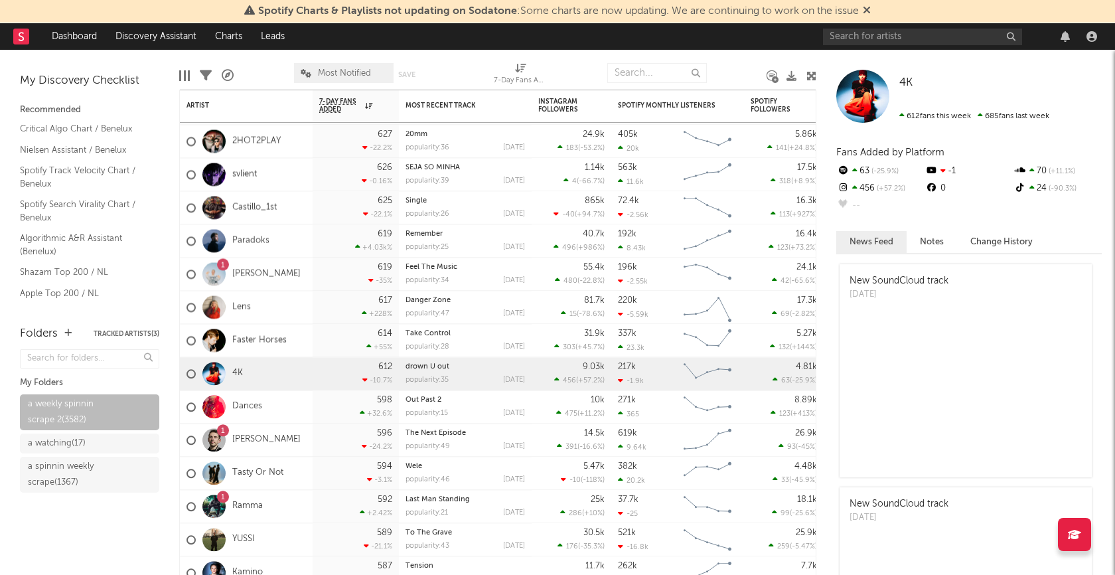
scroll to position [194, 0]
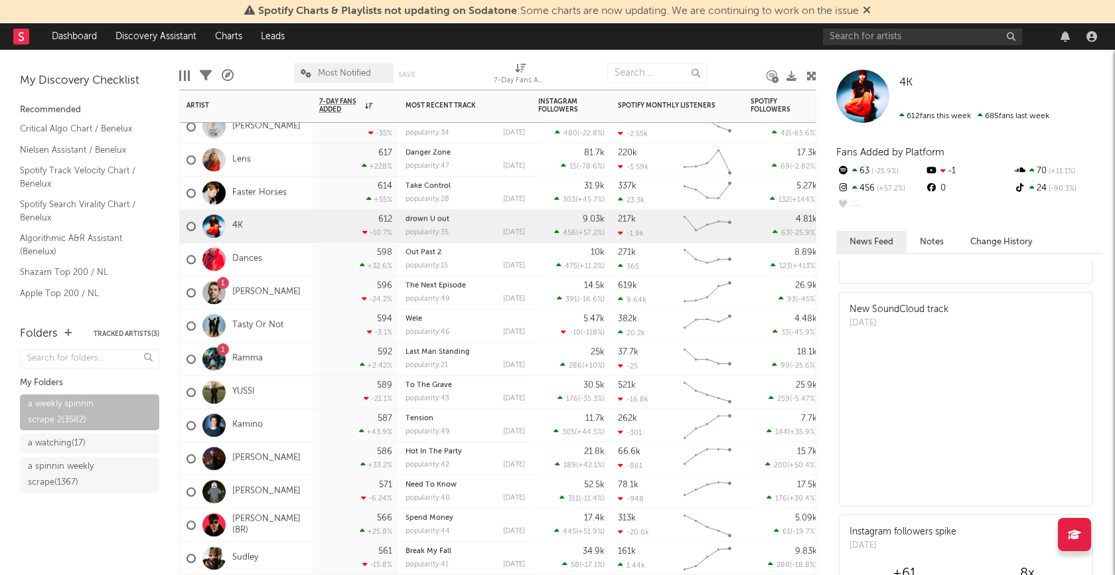
click at [294, 427] on div "Kamino" at bounding box center [246, 425] width 133 height 33
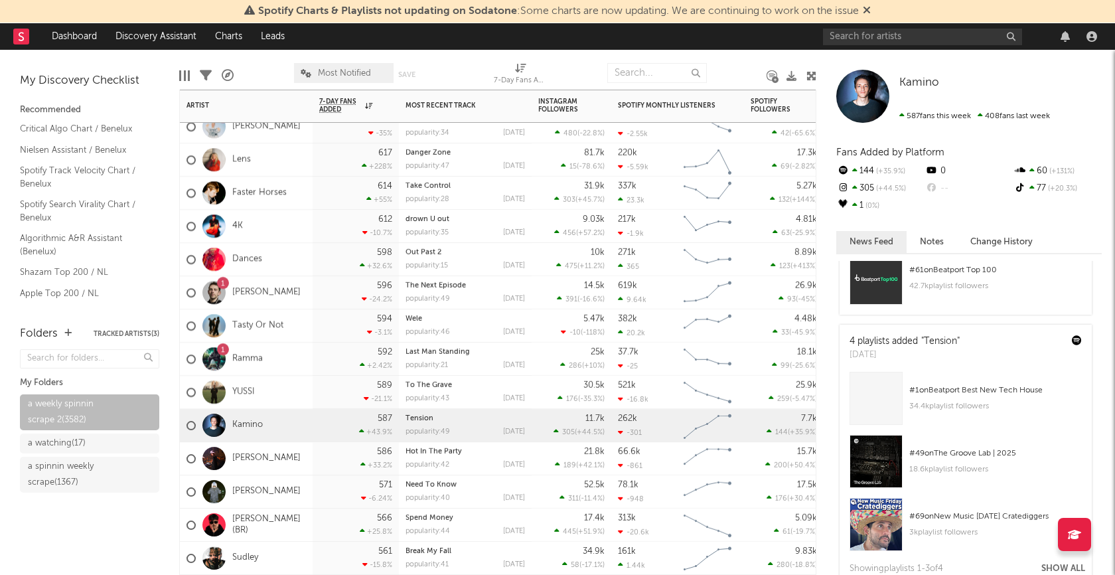
scroll to position [897, 0]
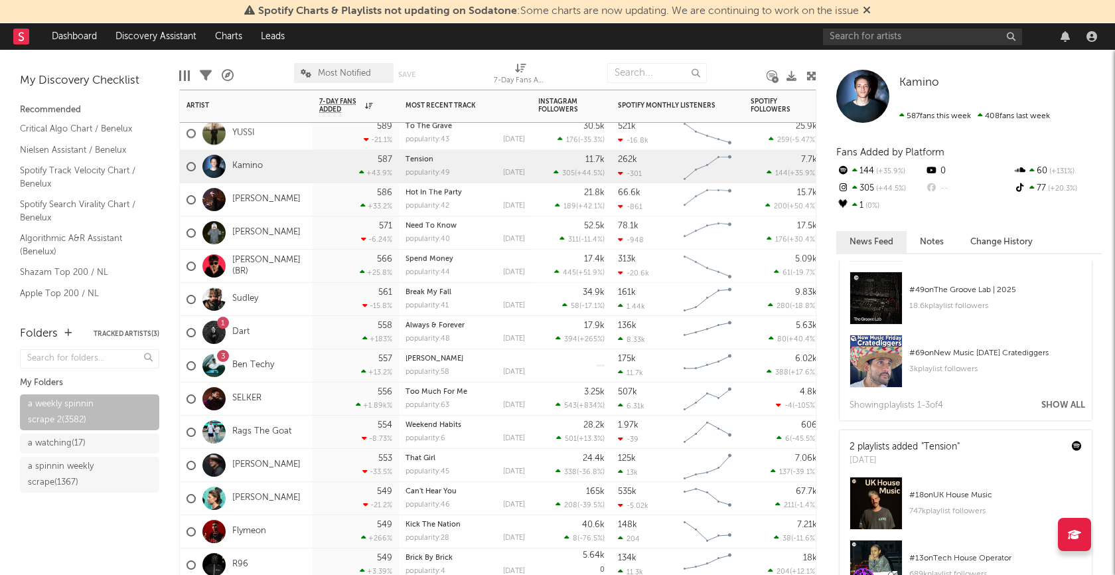
click at [305, 370] on div "3 Ben Techy" at bounding box center [246, 365] width 133 height 33
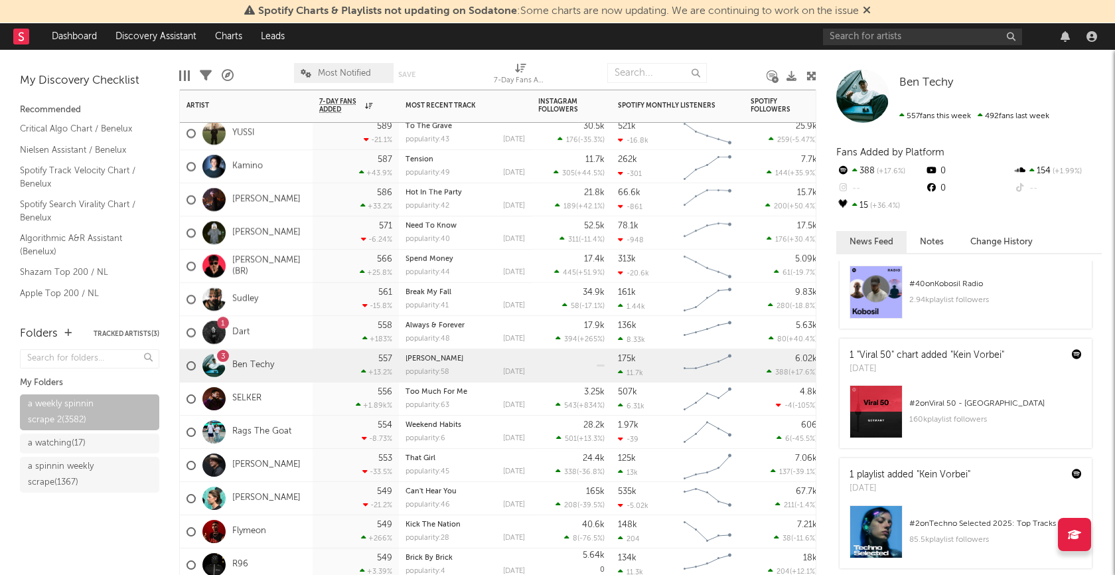
scroll to position [1258, 0]
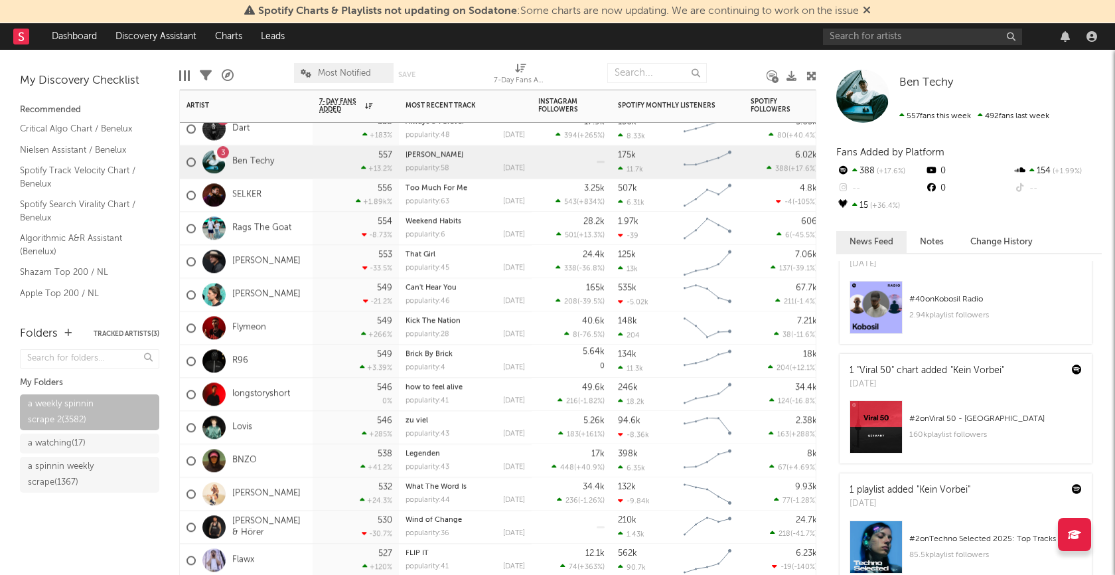
click at [282, 469] on div "BNZO" at bounding box center [246, 460] width 133 height 33
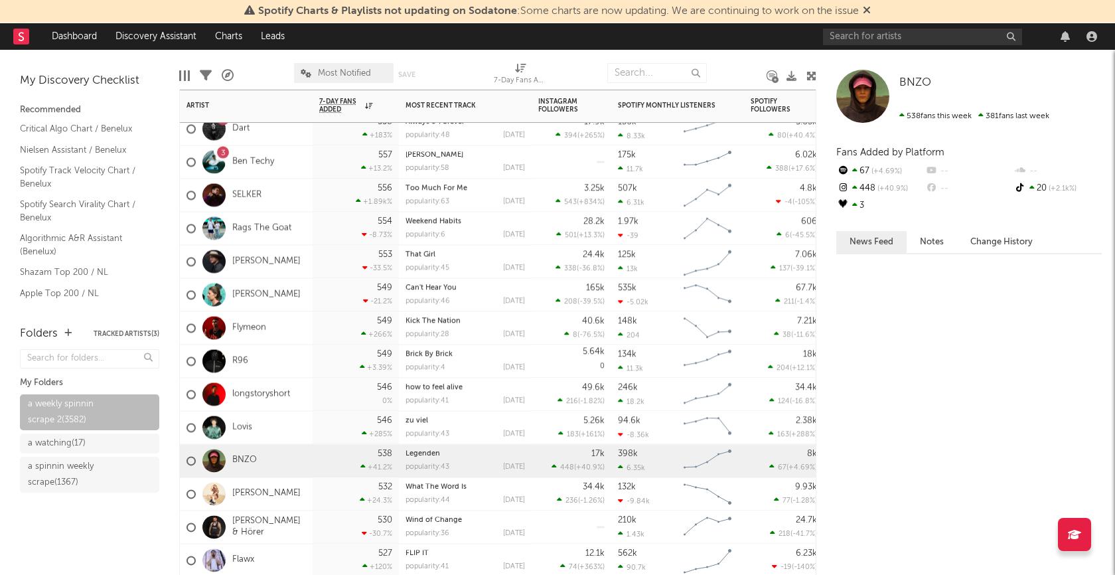
scroll to position [0, 0]
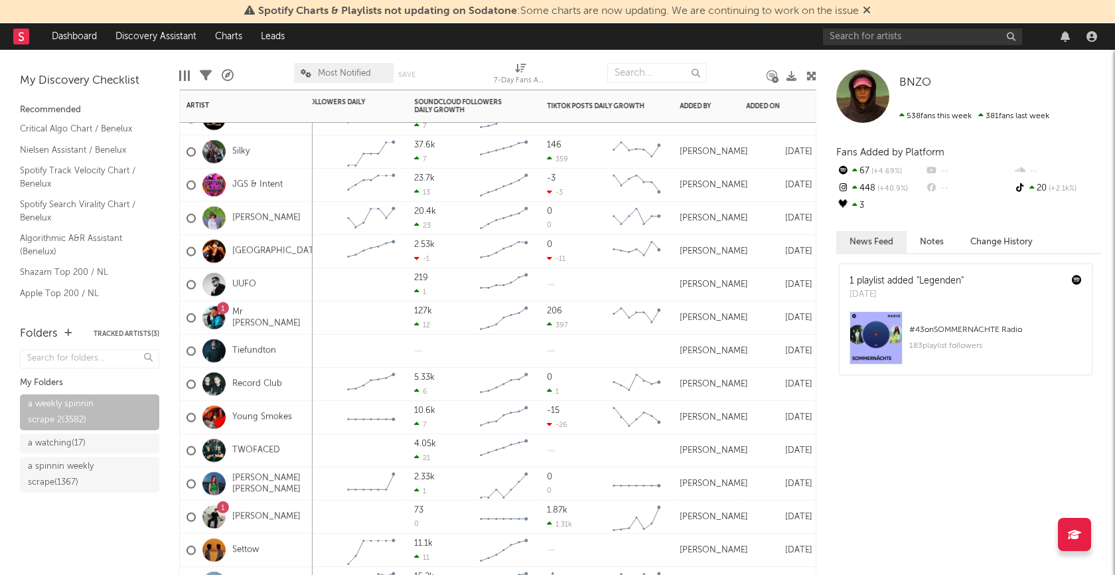
click at [294, 443] on div "TWOFACED" at bounding box center [246, 450] width 133 height 33
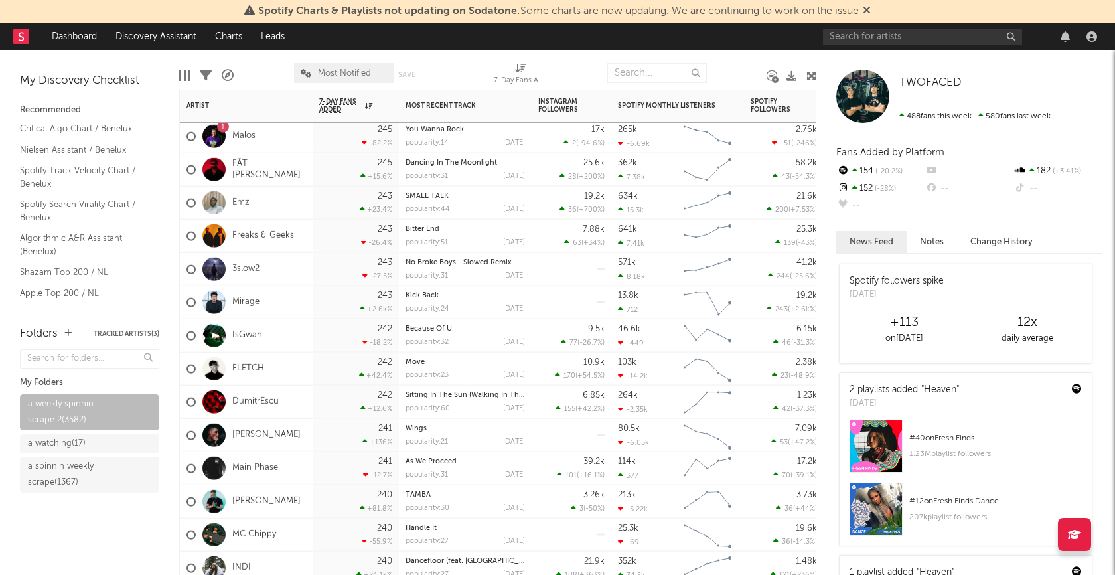
click at [336, 372] on div "242 +42.4 %" at bounding box center [355, 368] width 73 height 33
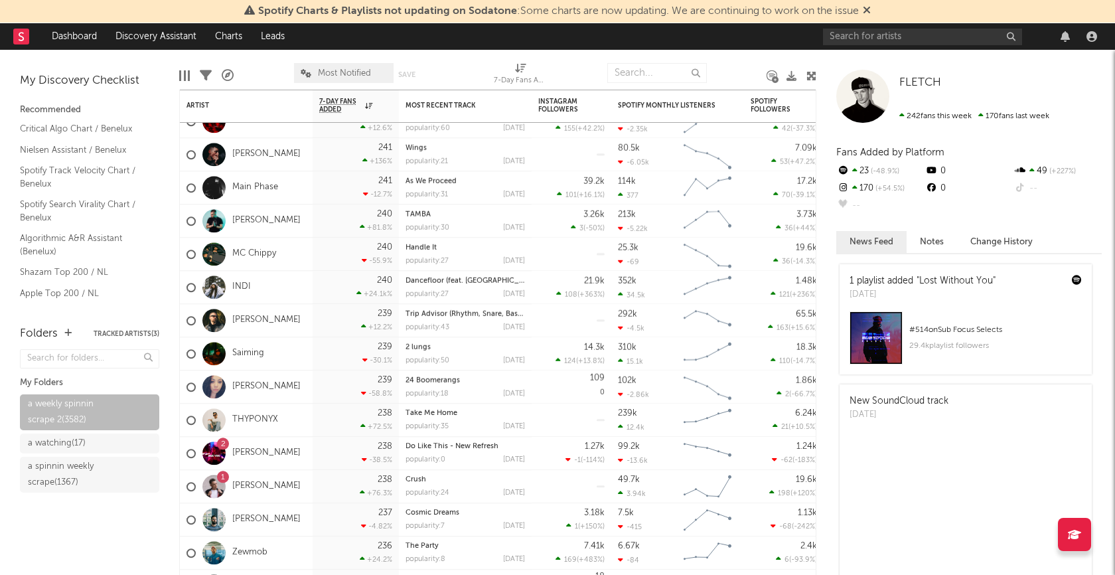
click at [292, 289] on div "INDI" at bounding box center [246, 287] width 133 height 33
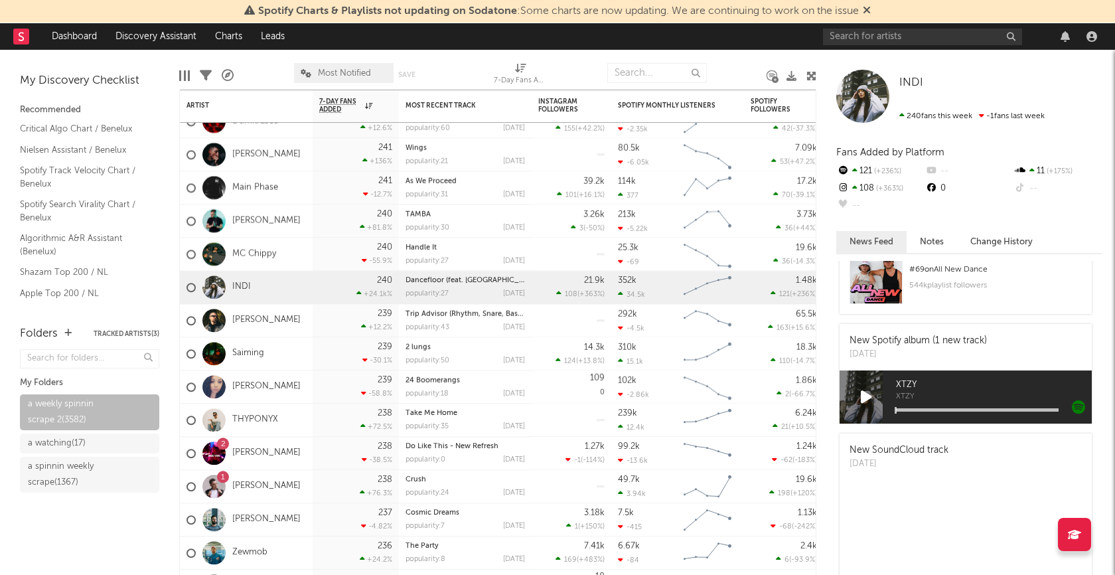
scroll to position [816, 0]
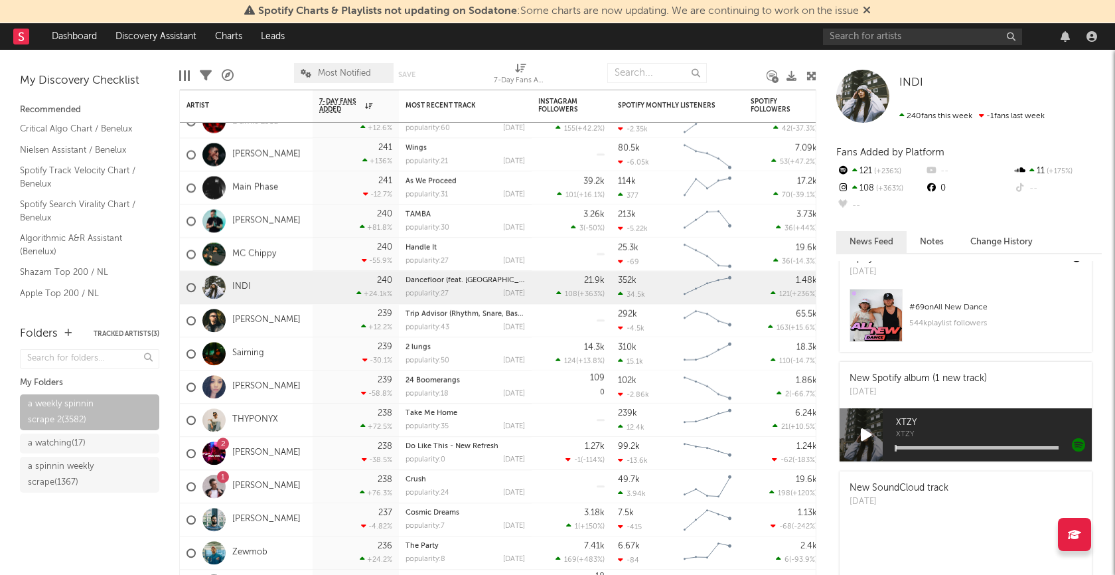
click at [869, 432] on icon at bounding box center [866, 434] width 11 height 15
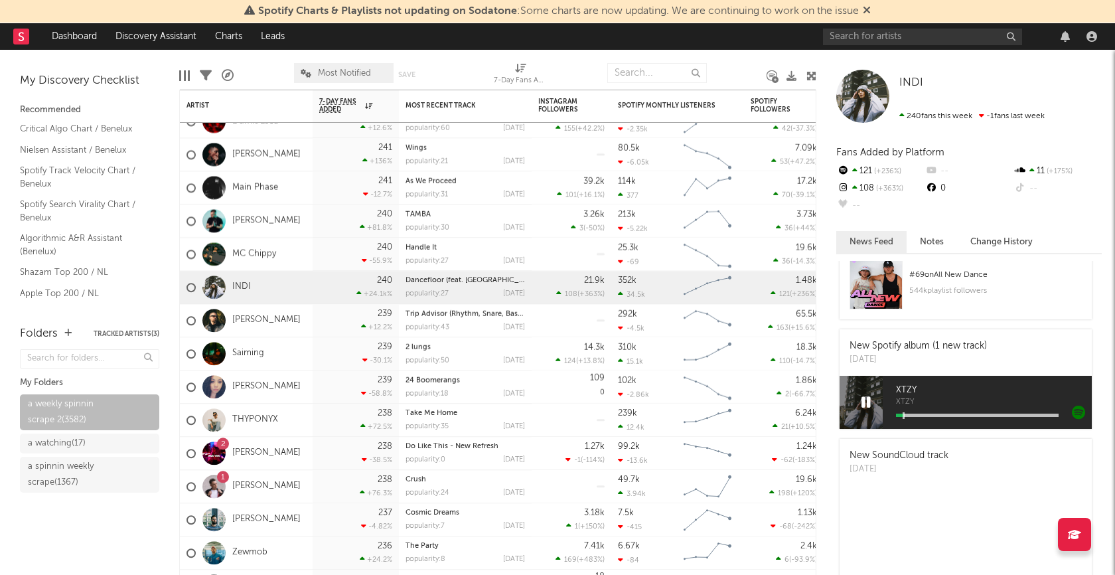
scroll to position [925, 0]
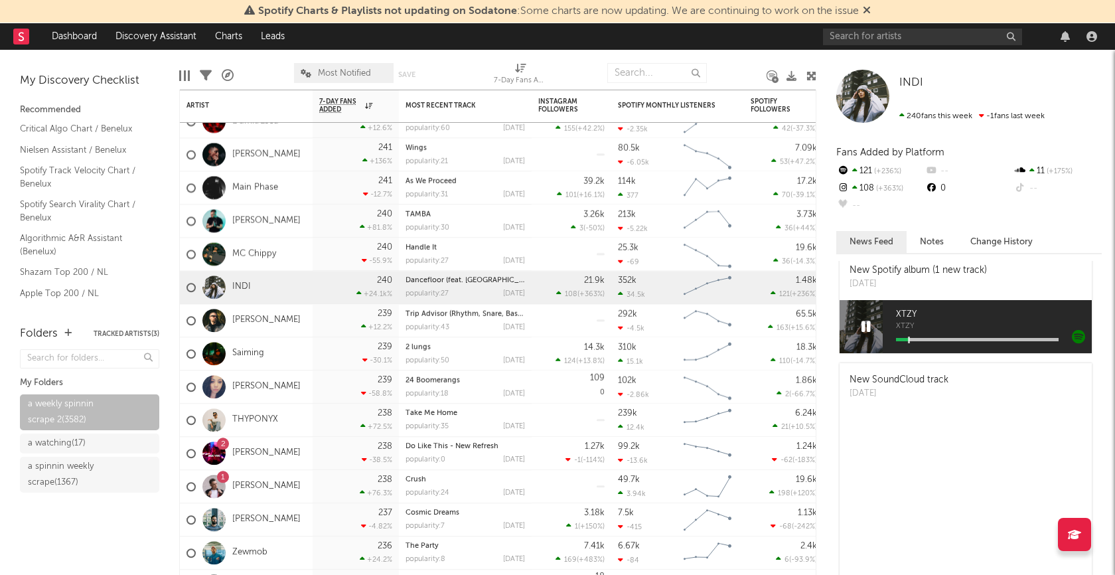
click at [944, 338] on div at bounding box center [977, 339] width 163 height 3
click at [865, 324] on icon at bounding box center [865, 326] width 9 height 15
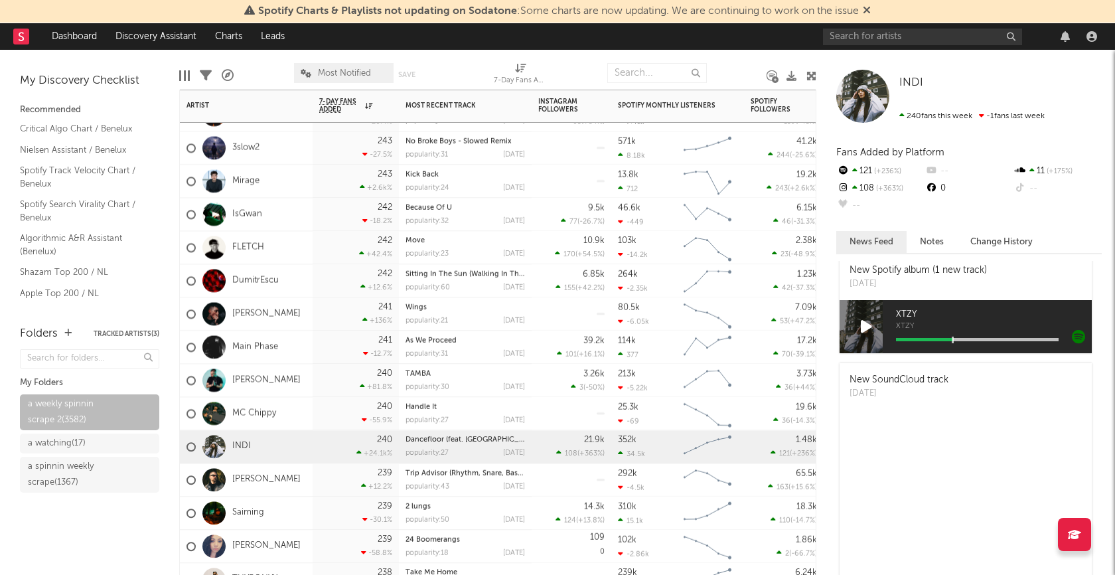
click at [289, 381] on div "CLIMO" at bounding box center [246, 380] width 133 height 33
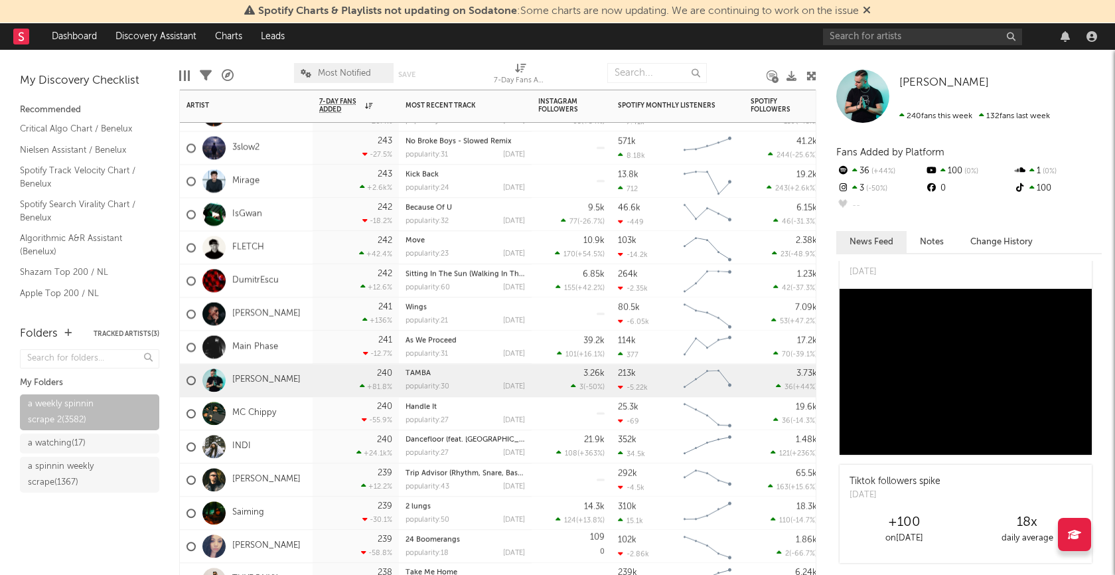
scroll to position [0, 0]
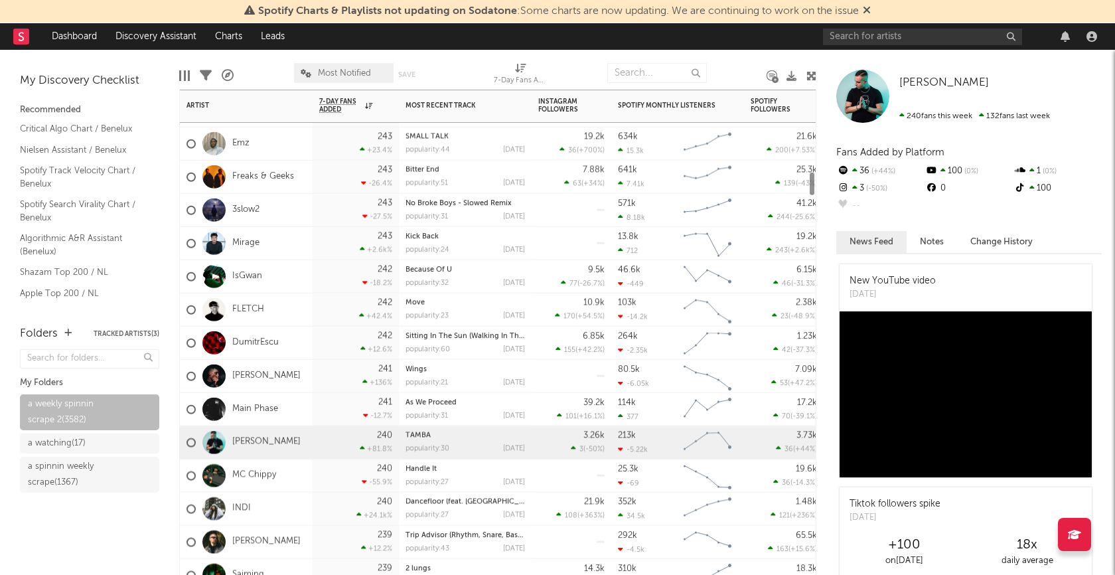
click at [288, 313] on div "FLETCH" at bounding box center [246, 309] width 133 height 33
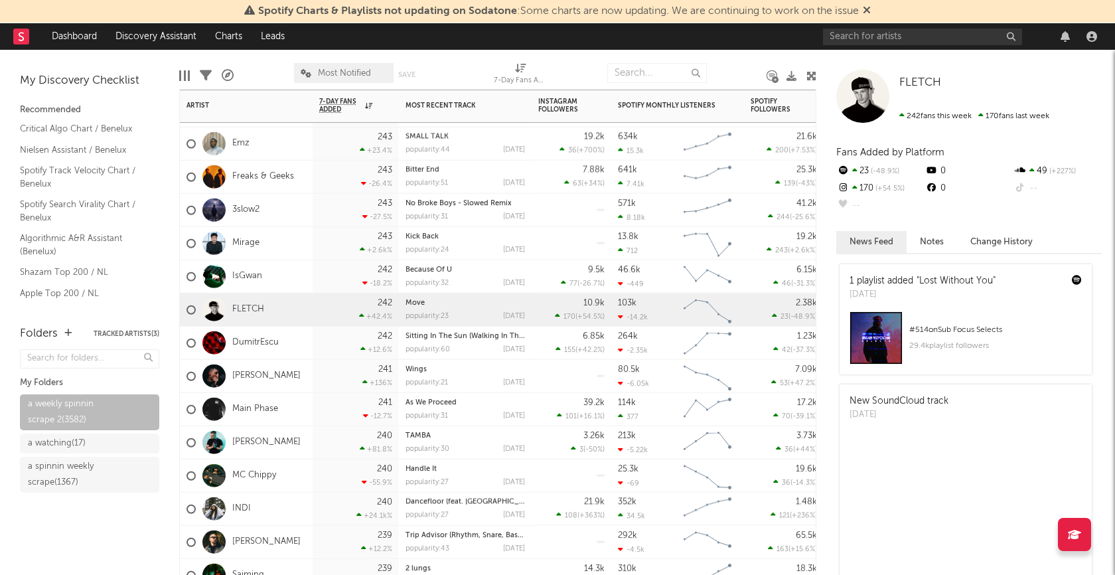
scroll to position [34, 0]
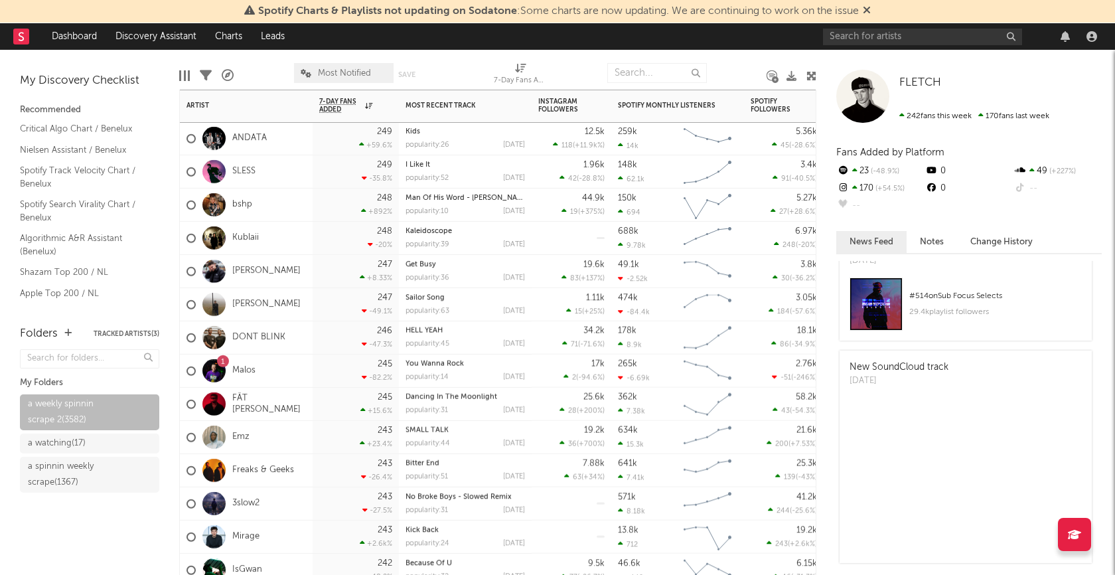
click at [289, 206] on div "bshp" at bounding box center [246, 204] width 133 height 33
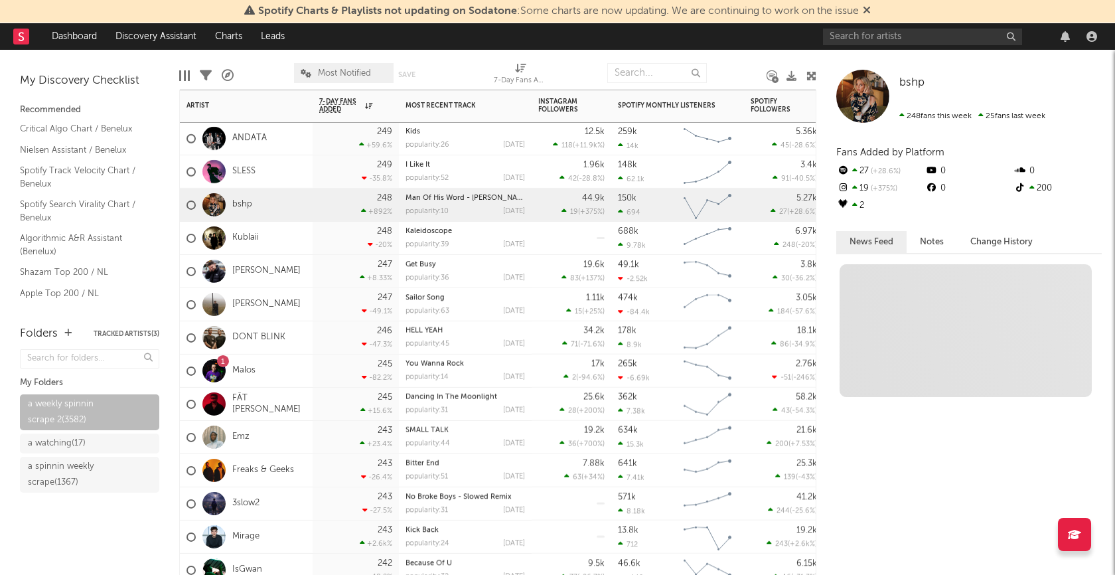
scroll to position [0, 0]
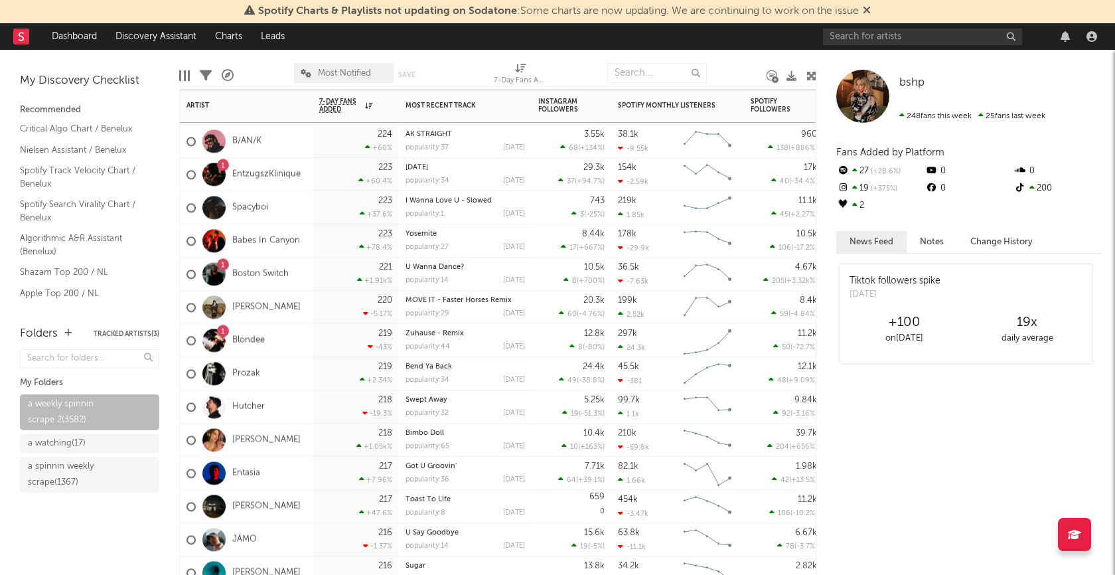
click at [301, 341] on div "1 Blondee" at bounding box center [246, 340] width 133 height 33
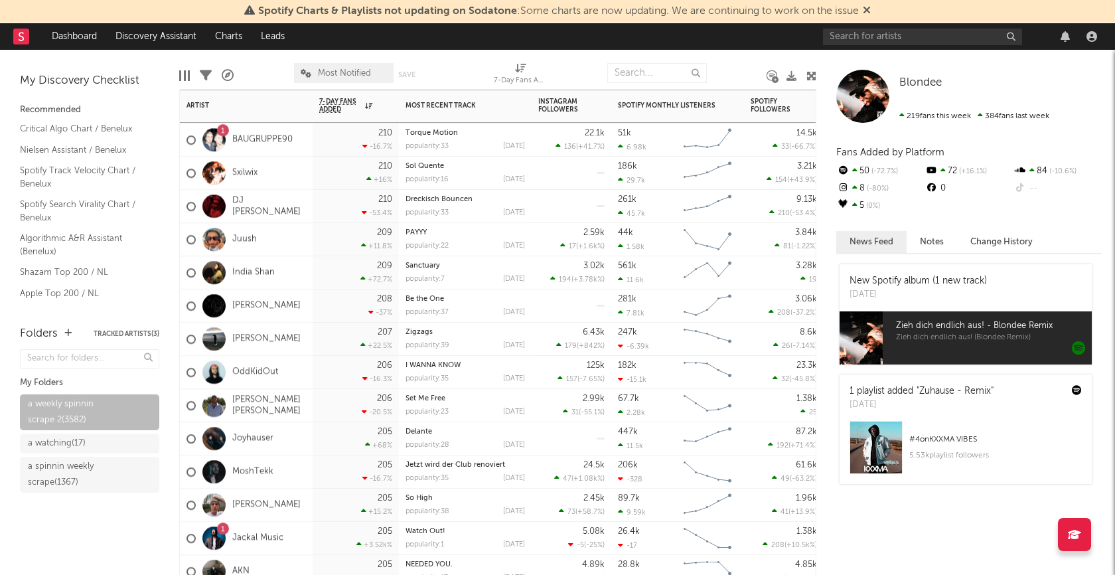
click at [288, 239] on div "Juush" at bounding box center [246, 239] width 133 height 33
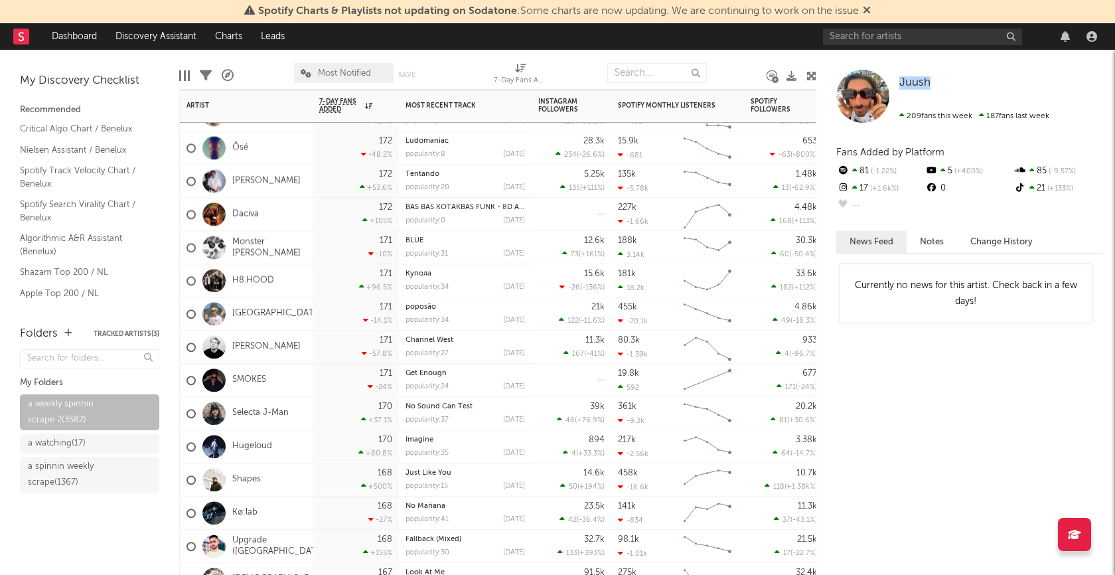
click at [299, 322] on div "saint hills" at bounding box center [246, 313] width 133 height 33
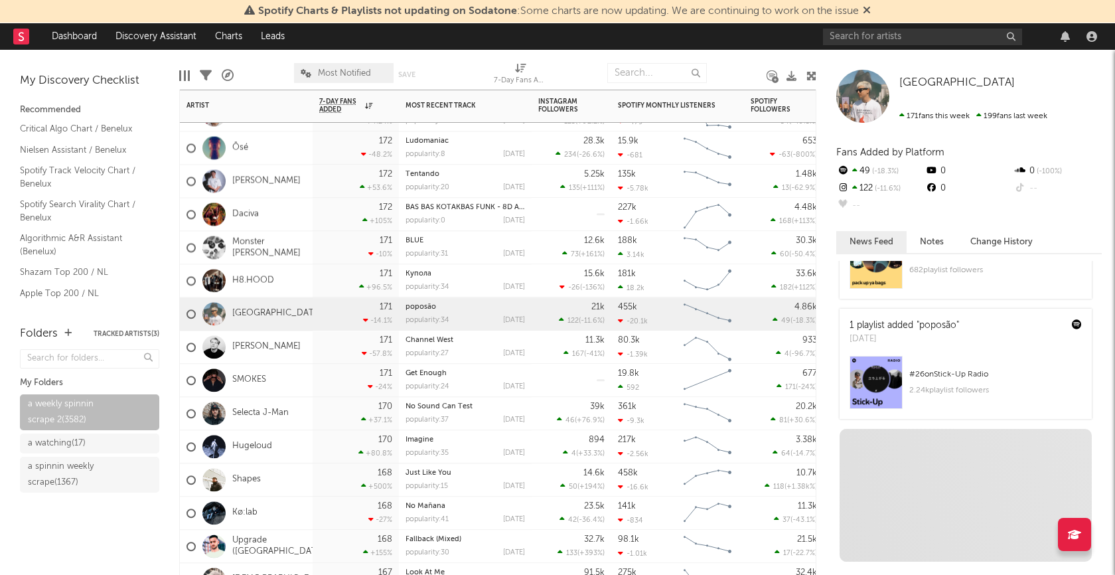
scroll to position [422, 0]
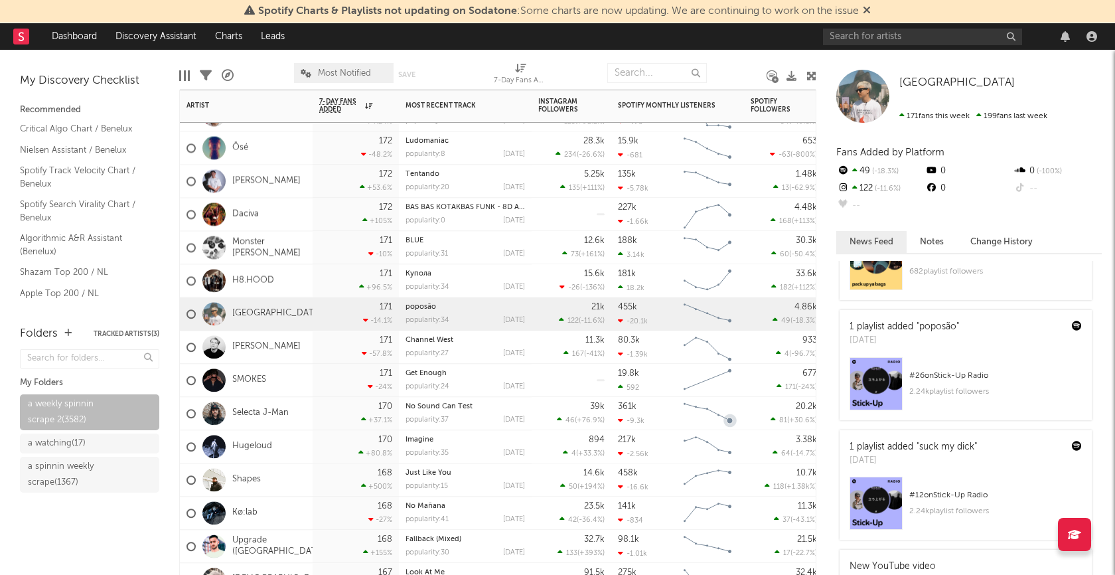
click at [315, 356] on div "171 -57.8 %" at bounding box center [356, 347] width 86 height 33
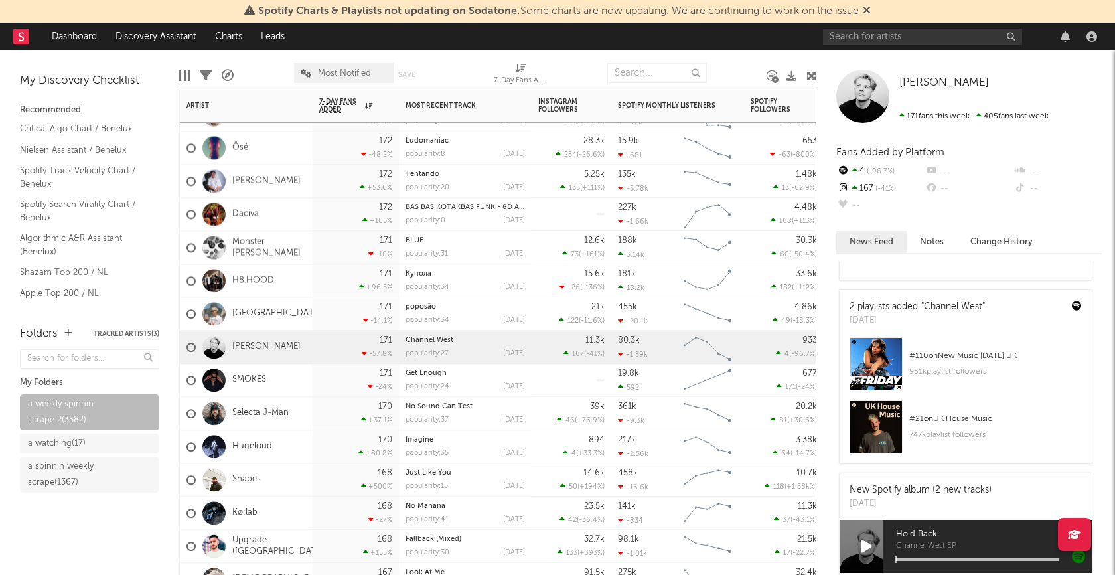
scroll to position [261, 0]
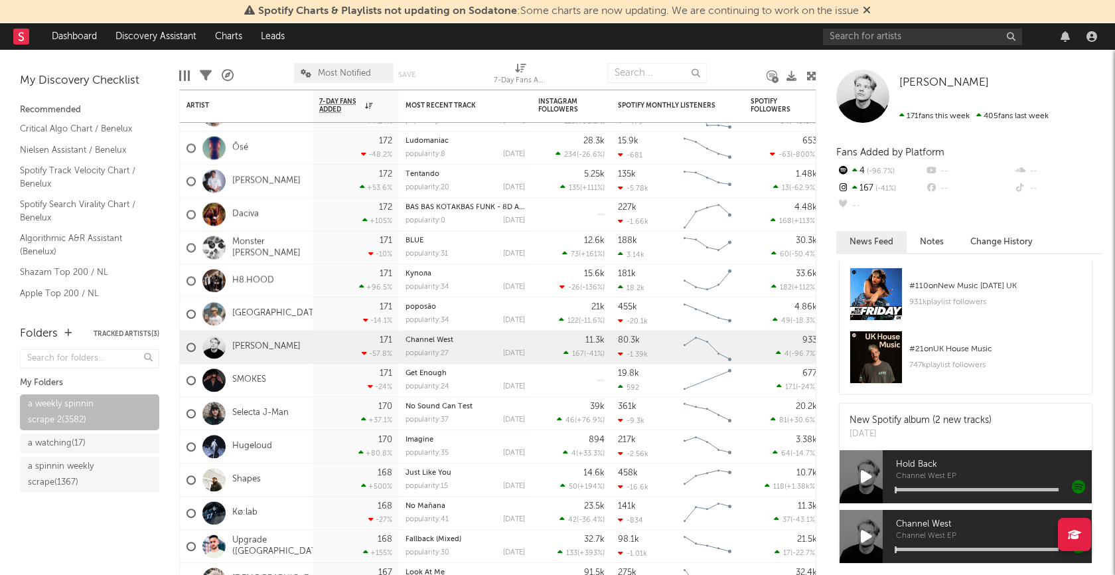
click at [869, 478] on icon at bounding box center [866, 476] width 11 height 15
click at [869, 477] on icon at bounding box center [865, 476] width 9 height 15
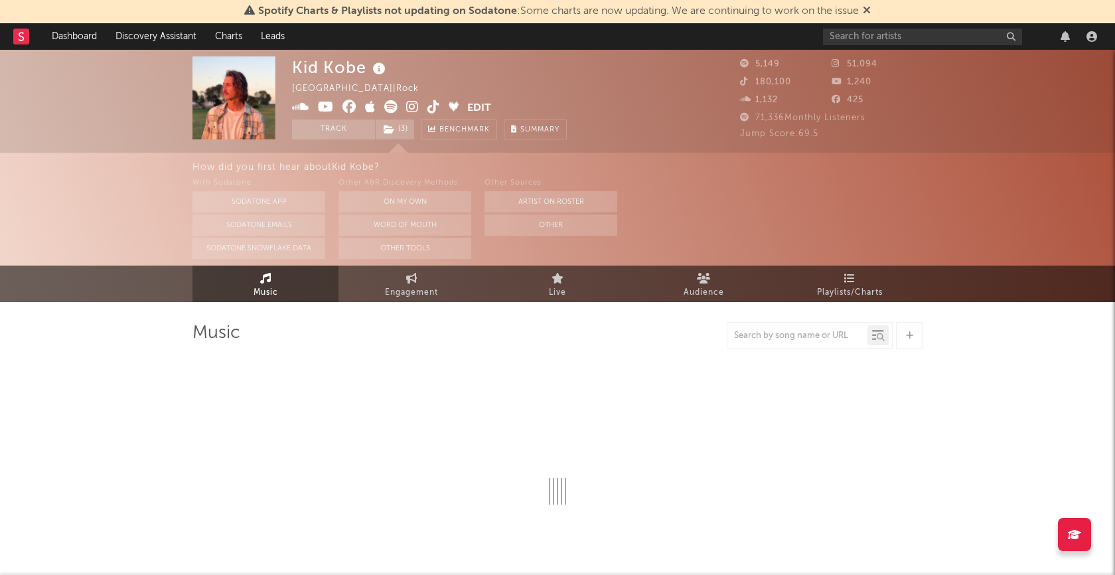
select select "1w"
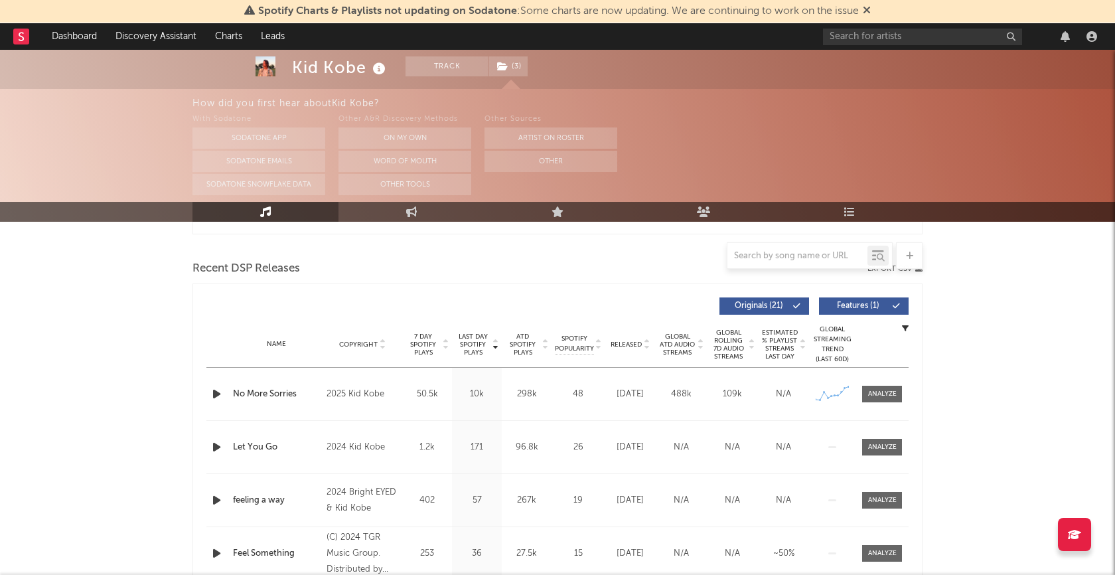
scroll to position [480, 0]
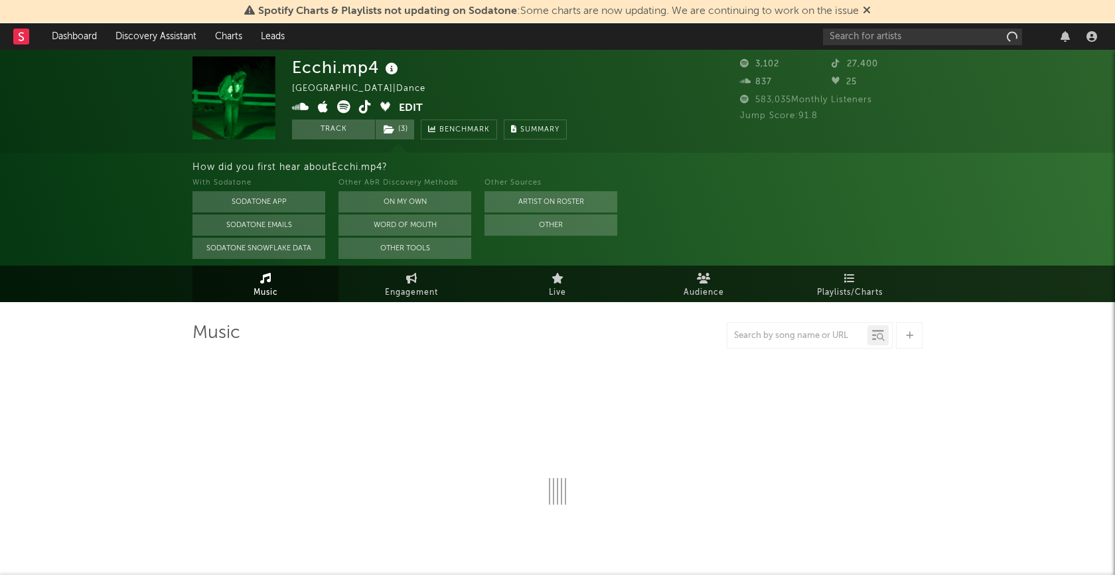
select select "1w"
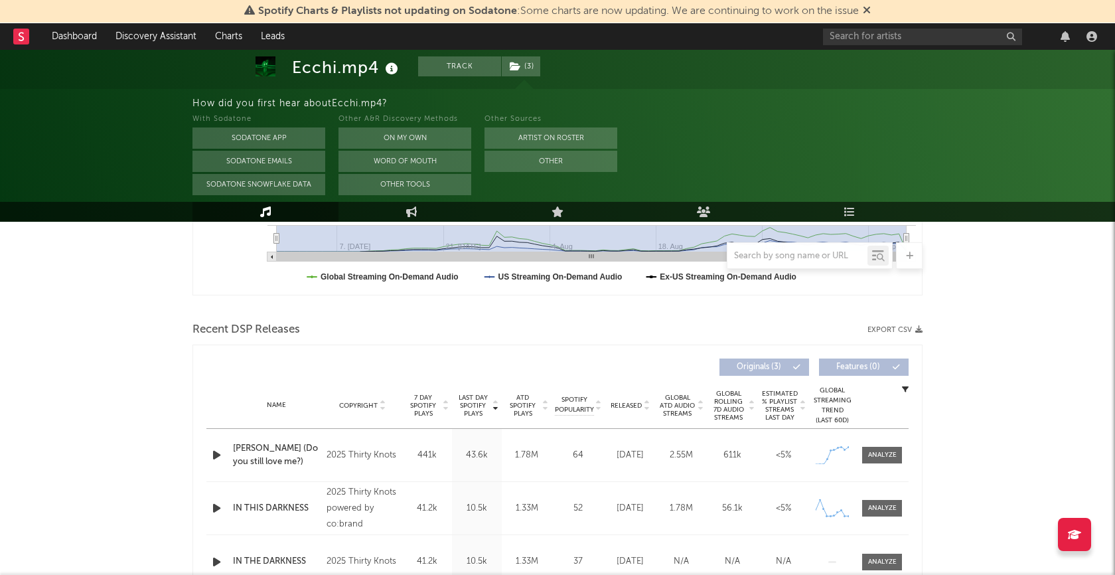
scroll to position [469, 0]
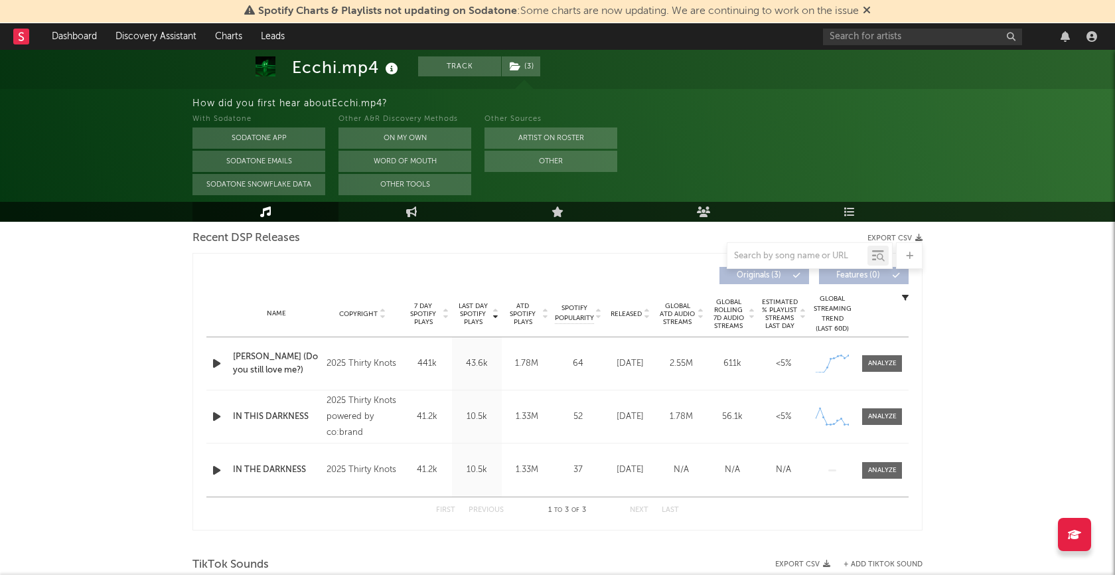
click at [214, 362] on icon "button" at bounding box center [217, 363] width 14 height 17
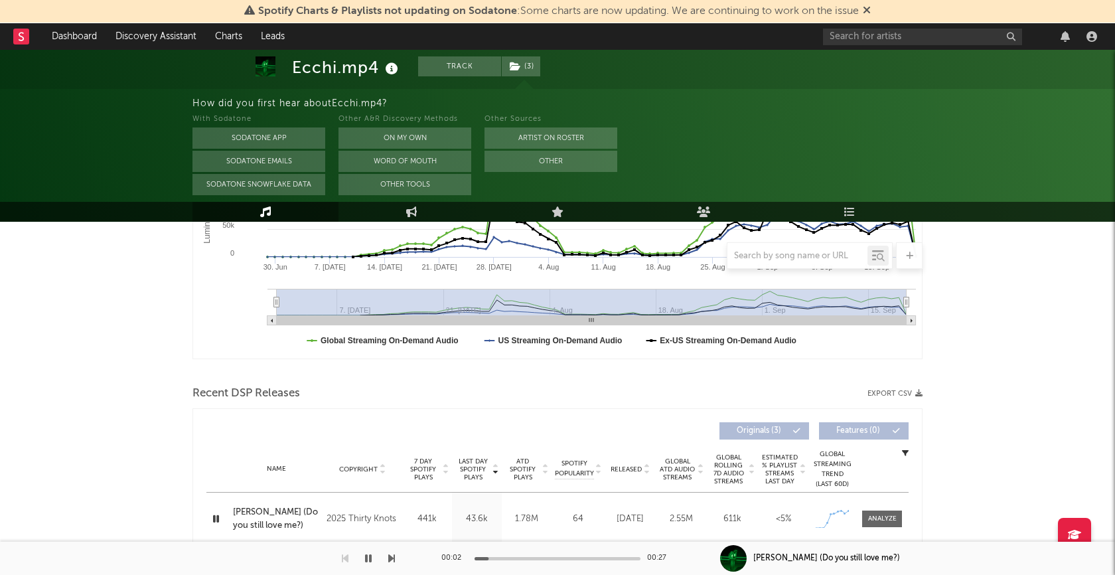
scroll to position [348, 0]
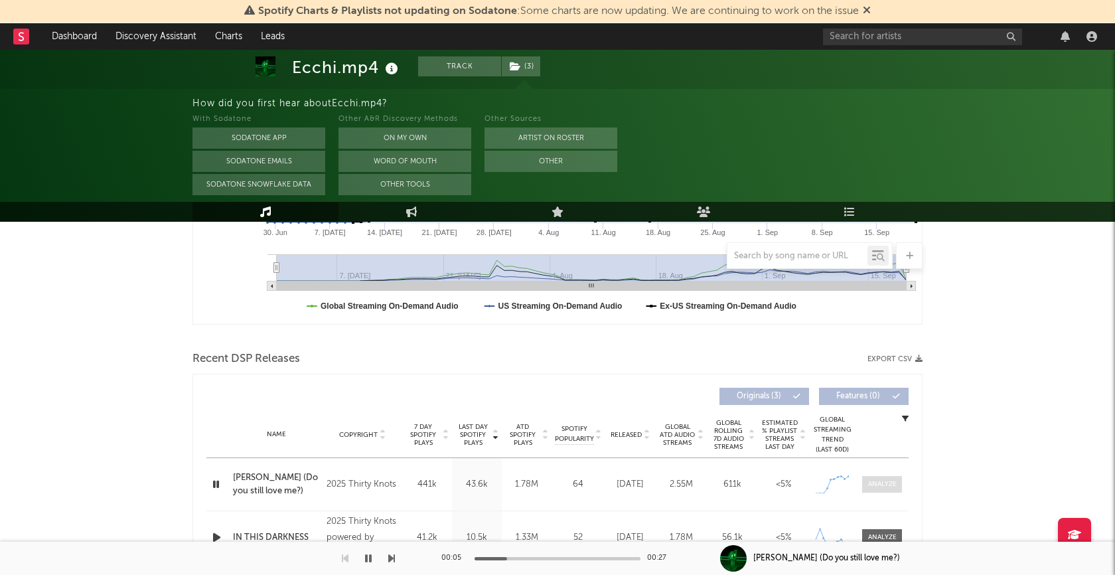
click at [894, 480] on div at bounding box center [882, 484] width 29 height 10
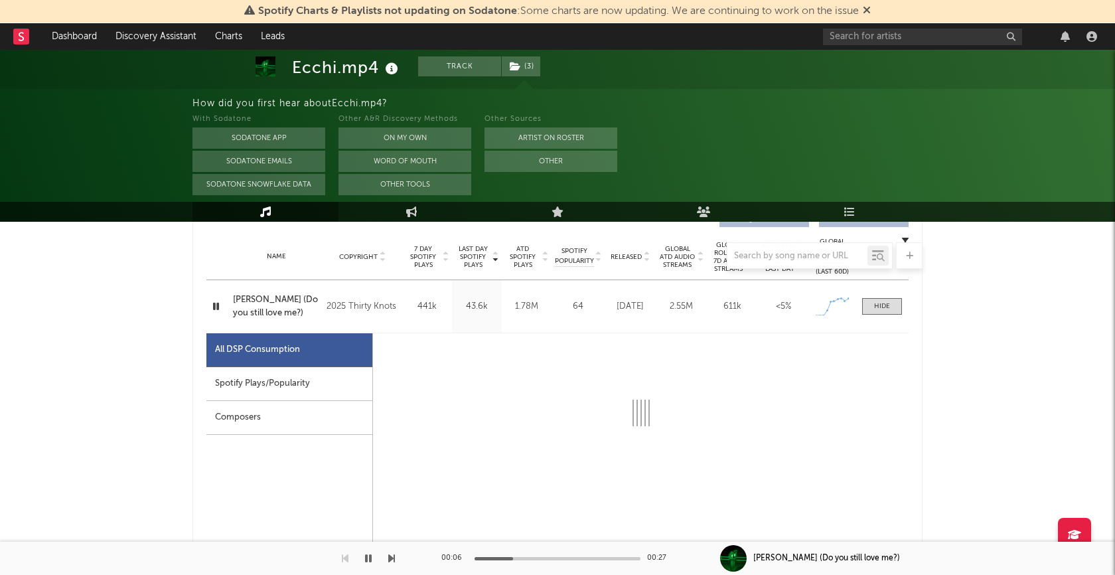
select select "1w"
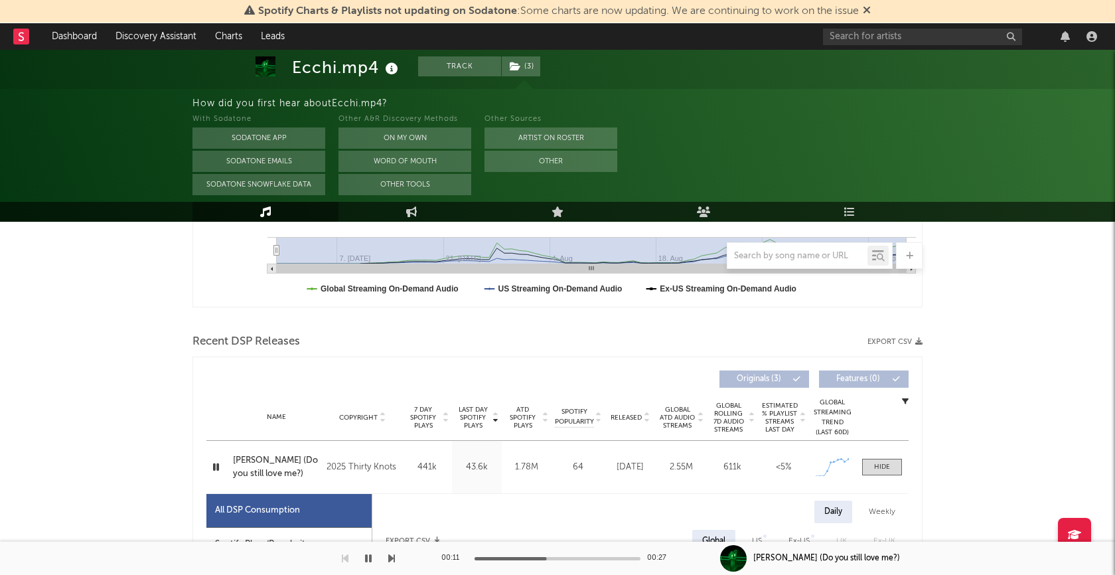
scroll to position [415, 0]
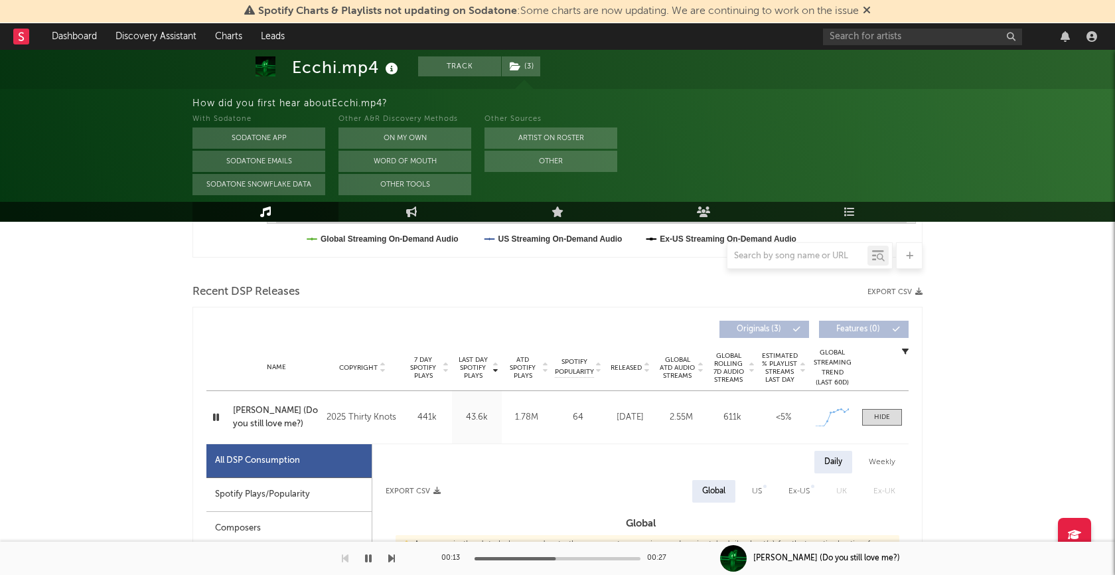
click at [368, 559] on icon "button" at bounding box center [368, 558] width 7 height 11
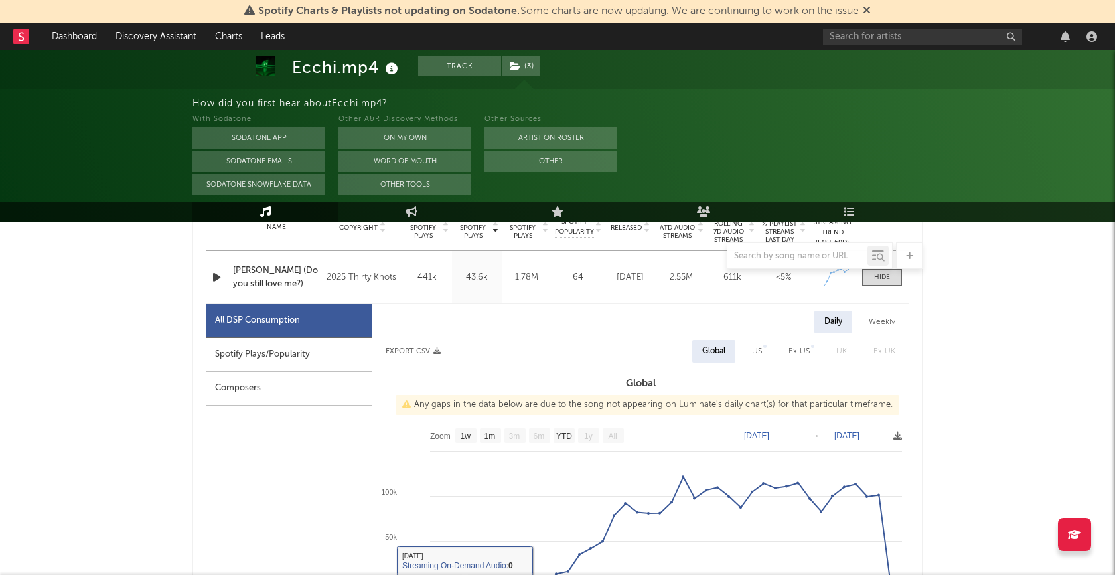
scroll to position [552, 0]
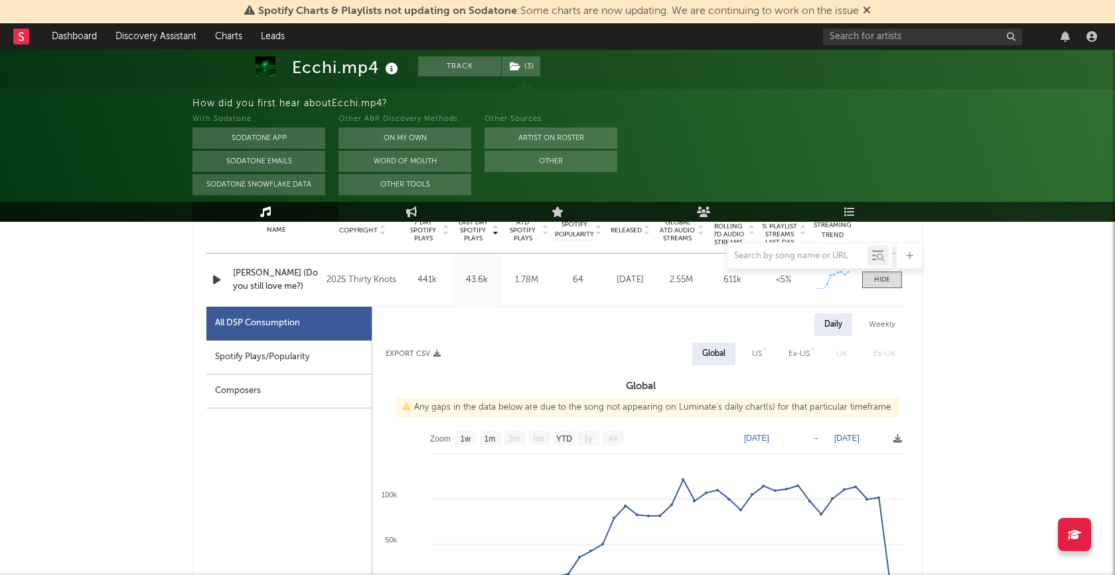
click at [277, 355] on div "Spotify Plays/Popularity" at bounding box center [288, 357] width 165 height 34
select select "1w"
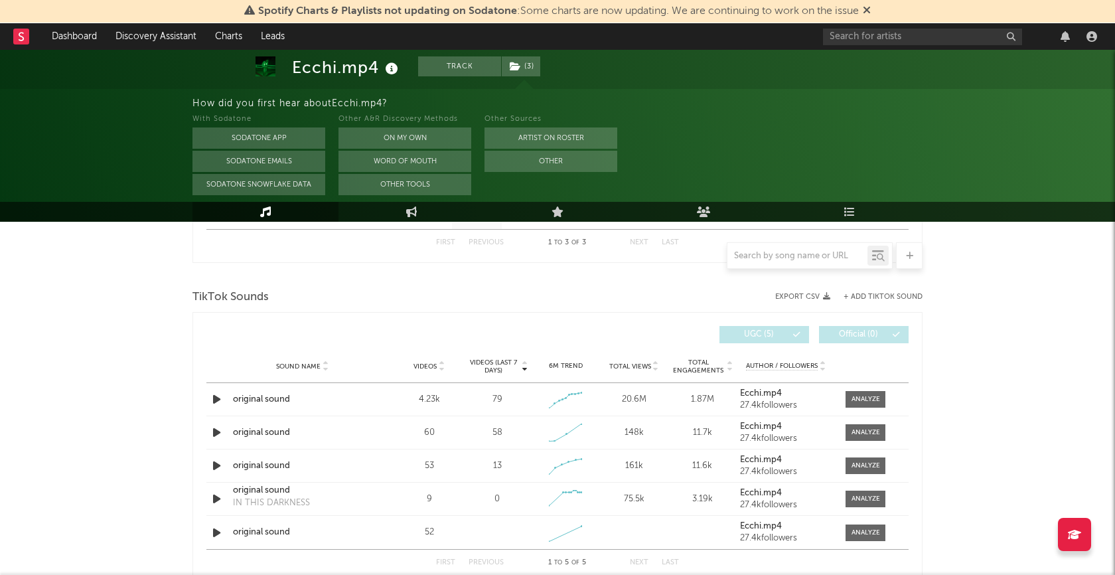
scroll to position [1368, 0]
click at [212, 396] on icon "button" at bounding box center [217, 398] width 14 height 17
click at [538, 558] on div at bounding box center [558, 558] width 166 height 3
click at [855, 401] on div at bounding box center [866, 399] width 29 height 10
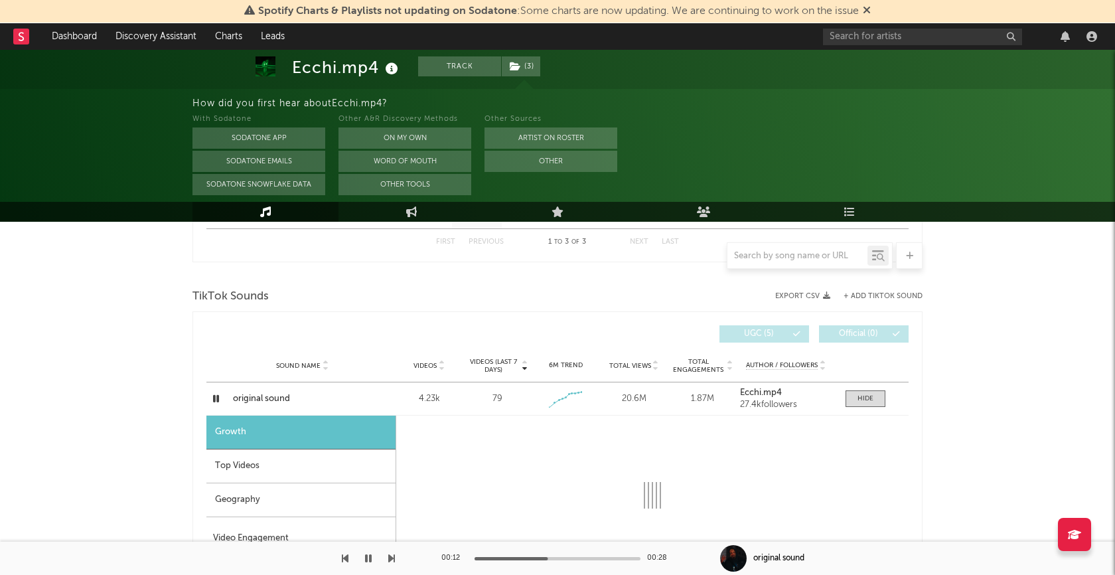
select select "1w"
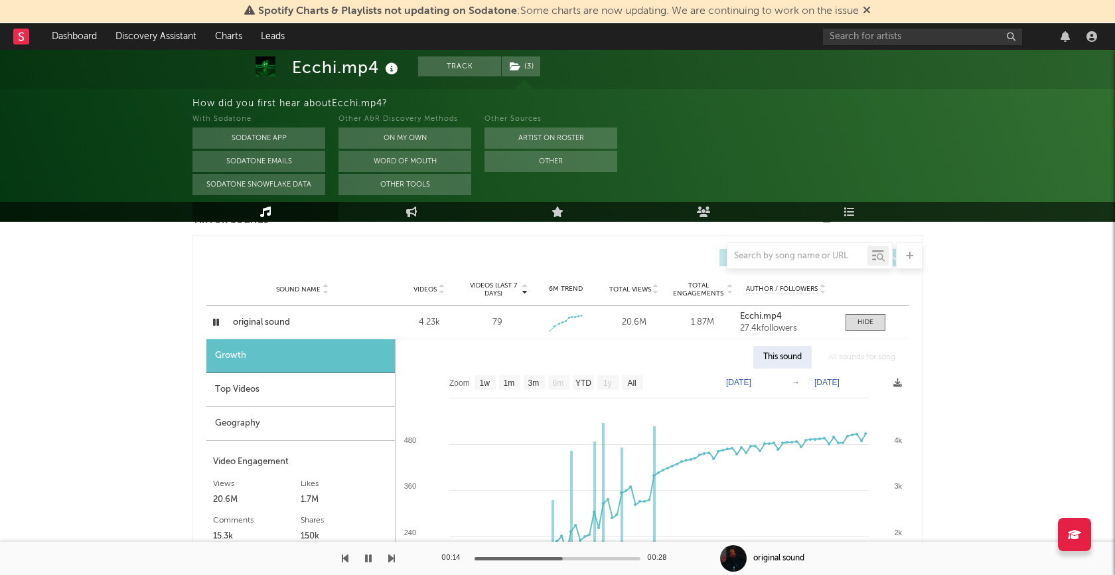
scroll to position [1438, 0]
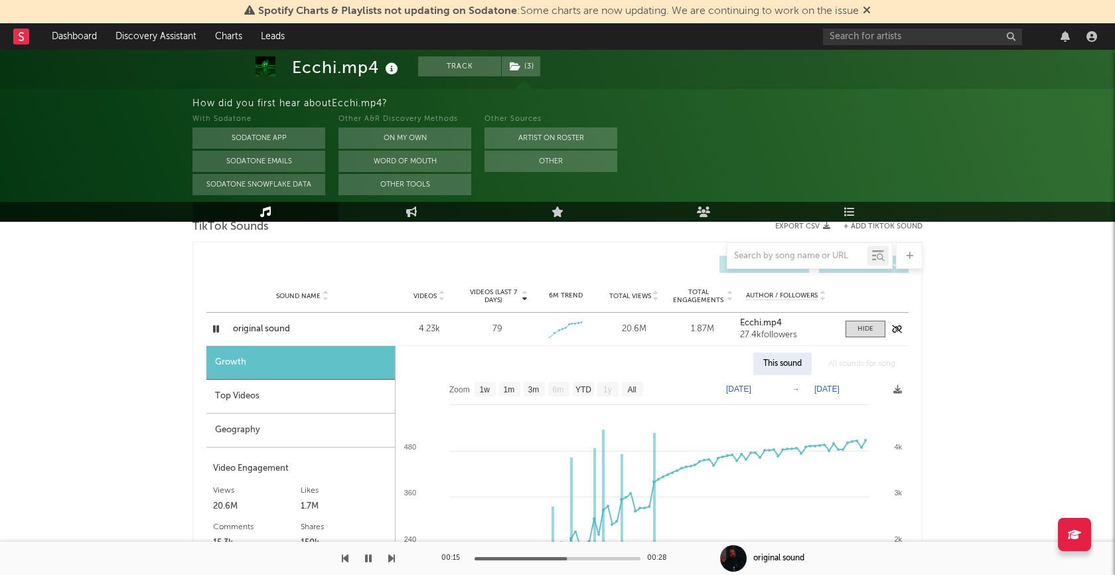
click at [872, 338] on div "Sound Name original sound Videos 4.23k Videos (last 7 days) 79 Weekly Growth % …" at bounding box center [557, 329] width 702 height 33
click at [863, 329] on div at bounding box center [865, 329] width 16 height 10
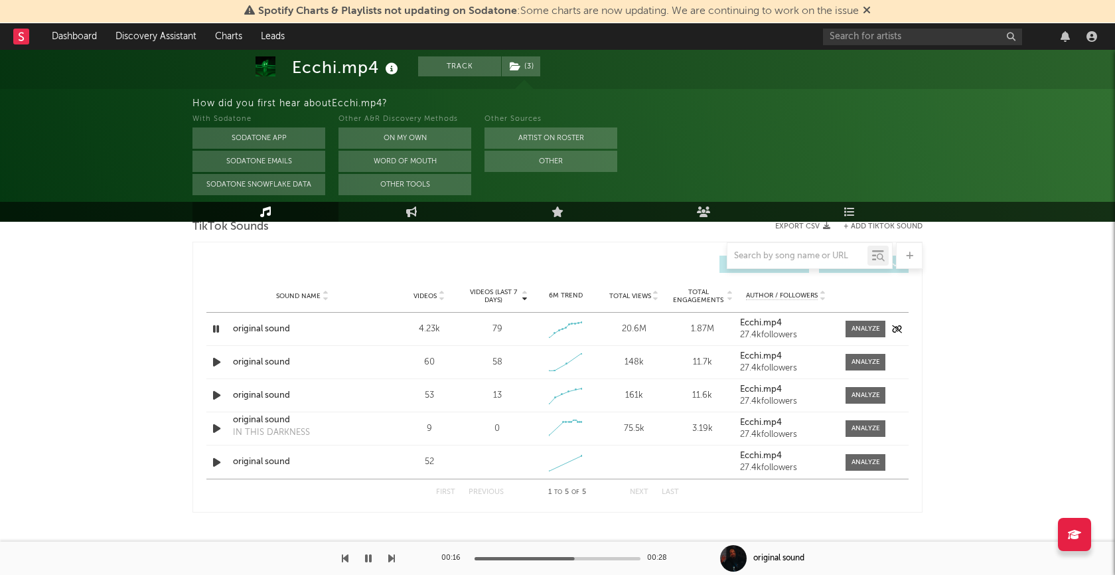
click at [766, 320] on strong "Ecchi.mp4" at bounding box center [761, 323] width 42 height 9
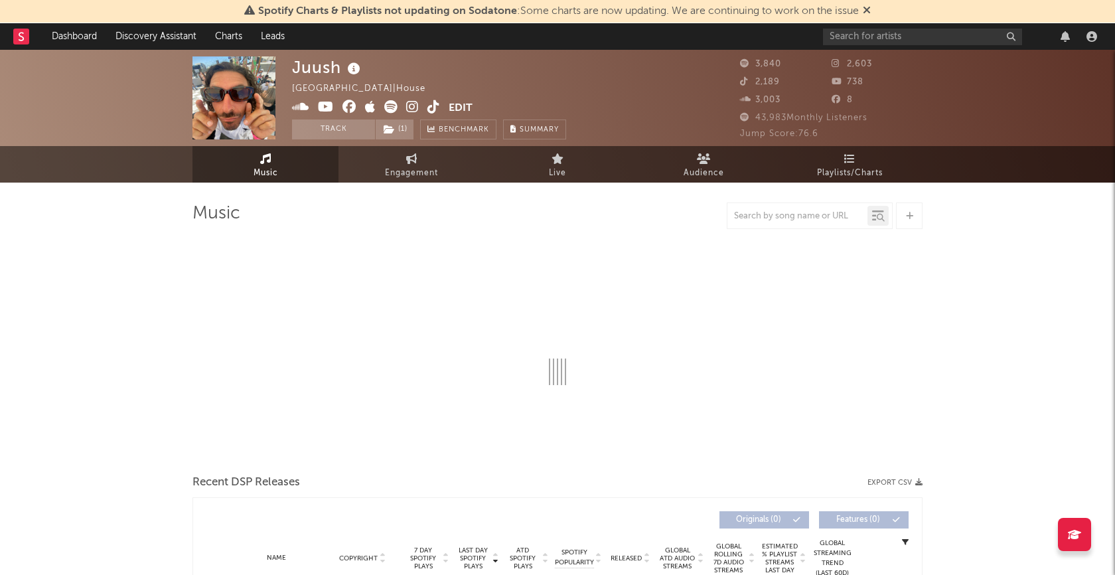
select select "6m"
